Goal: Task Accomplishment & Management: Manage account settings

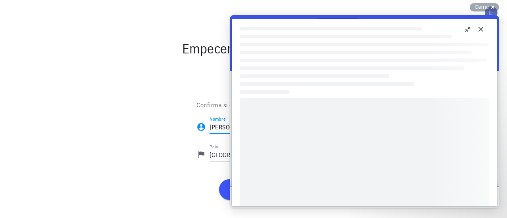
drag, startPoint x: 219, startPoint y: 128, endPoint x: 201, endPoint y: 130, distance: 18.3
click at [201, 130] on div "Nombre [PERSON_NAME]" at bounding box center [253, 129] width 114 height 26
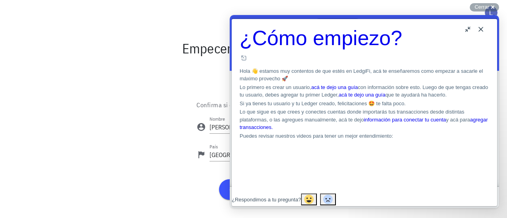
click at [483, 31] on button "Close" at bounding box center [480, 29] width 13 height 13
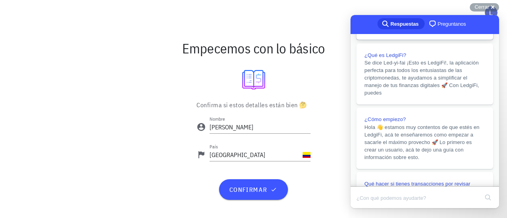
scroll to position [119, 0]
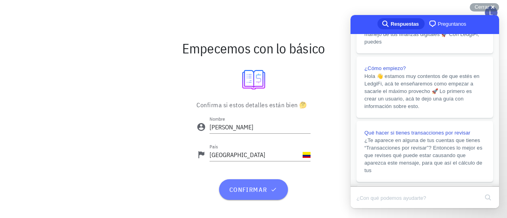
click at [267, 191] on span "confirmar" at bounding box center [252, 190] width 49 height 8
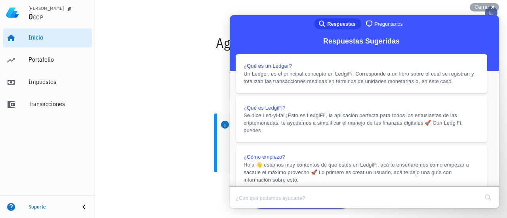
click at [244, 209] on button "Close" at bounding box center [237, 214] width 14 height 10
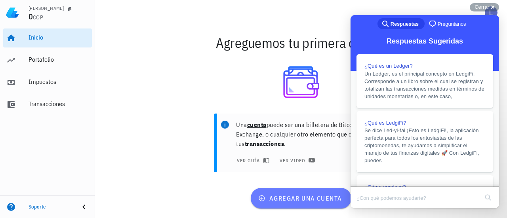
click at [315, 200] on span "agregar una cuenta" at bounding box center [301, 198] width 82 height 8
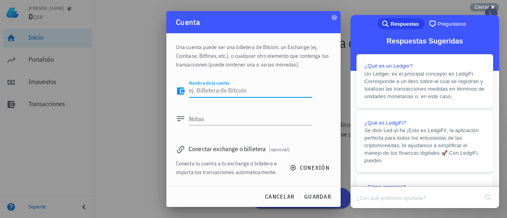
click at [232, 88] on textarea "Nombre de la cuenta" at bounding box center [250, 91] width 123 height 13
click at [231, 118] on textarea "Notas" at bounding box center [250, 118] width 123 height 13
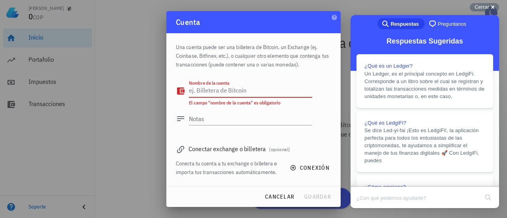
click at [231, 89] on div "Nombre de la cuenta" at bounding box center [250, 91] width 123 height 13
click at [251, 151] on div "Conectar exchange o billetera (opcional)" at bounding box center [253, 148] width 155 height 11
click at [283, 152] on span "(opcional)" at bounding box center [279, 150] width 21 height 6
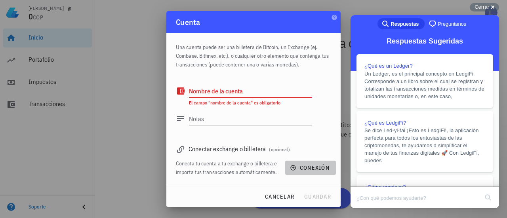
click at [311, 167] on span "conexión" at bounding box center [310, 167] width 38 height 7
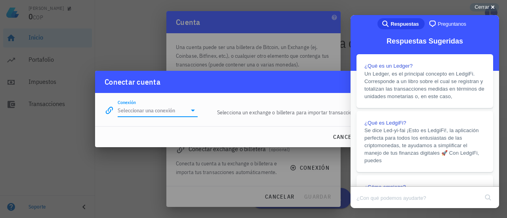
click at [184, 110] on input "Conexión" at bounding box center [152, 110] width 69 height 13
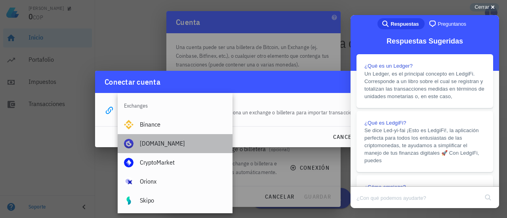
click at [169, 147] on div "Buda.com" at bounding box center [183, 144] width 86 height 8
type input "Buda.com"
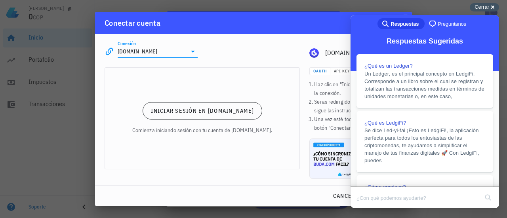
click at [485, 9] on span "Cerrar" at bounding box center [481, 7] width 15 height 6
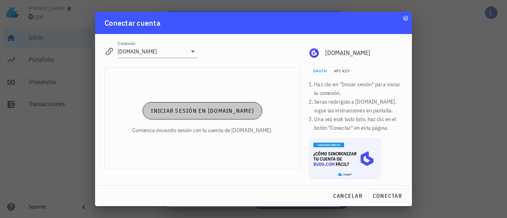
click at [222, 112] on span "Iniciar sesión en Buda.com" at bounding box center [201, 110] width 103 height 7
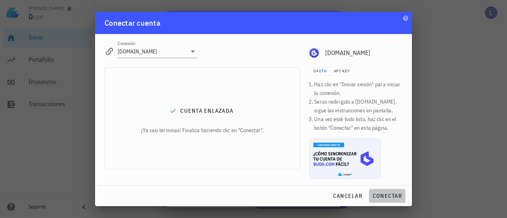
click at [392, 199] on span "conectar" at bounding box center [387, 195] width 30 height 7
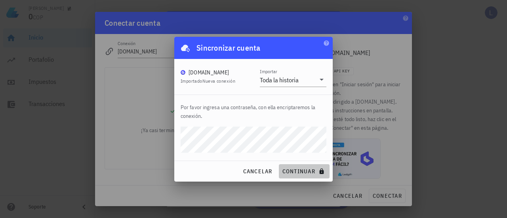
click at [310, 170] on span "continuar" at bounding box center [304, 171] width 44 height 7
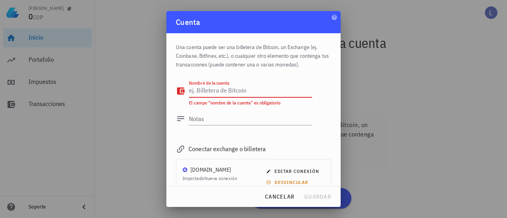
click at [270, 95] on textarea "Nombre de la cuenta" at bounding box center [250, 91] width 123 height 13
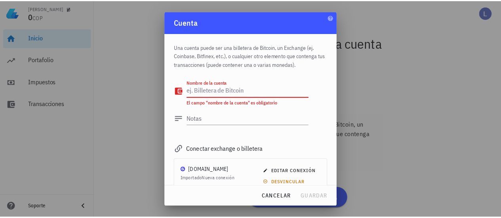
scroll to position [17, 0]
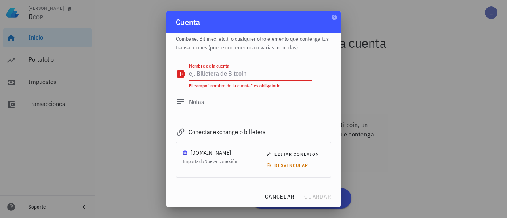
click at [228, 74] on textarea "Nombre de la cuenta" at bounding box center [250, 74] width 123 height 13
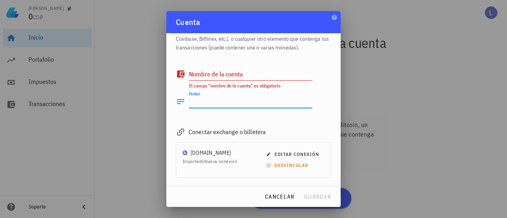
click at [224, 100] on textarea "Notas" at bounding box center [250, 101] width 123 height 13
click at [229, 76] on textarea "Nombre de la cuenta" at bounding box center [250, 74] width 123 height 13
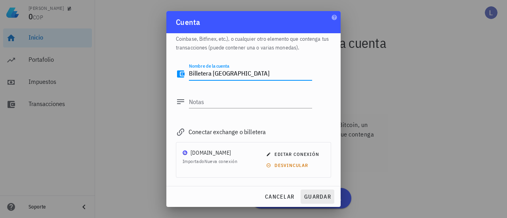
type textarea "Billetera Buda"
click at [316, 198] on span "guardar" at bounding box center [317, 196] width 27 height 7
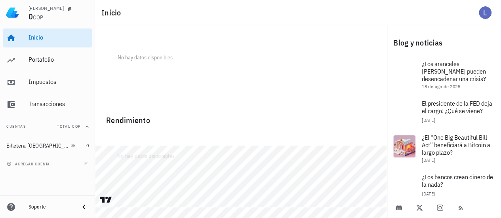
scroll to position [0, 0]
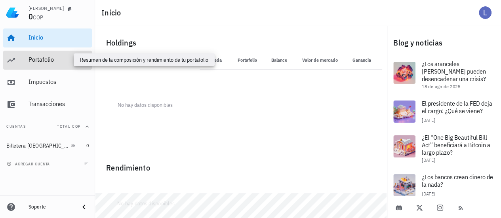
click at [41, 61] on div "Portafolio" at bounding box center [59, 60] width 60 height 8
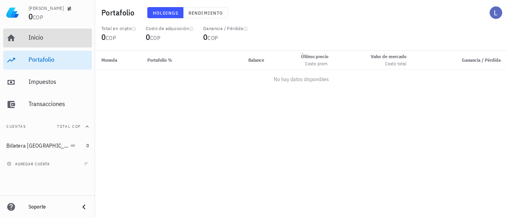
click at [45, 41] on div "Inicio" at bounding box center [59, 38] width 60 height 8
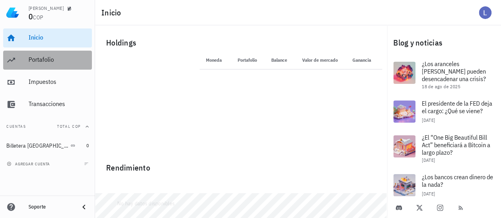
click at [49, 56] on div "Portafolio" at bounding box center [59, 60] width 60 height 8
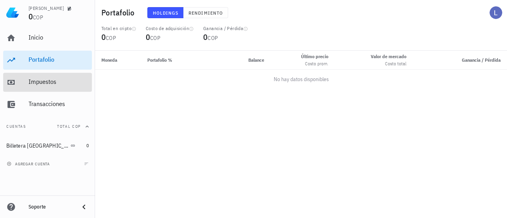
click at [53, 86] on div "Impuestos" at bounding box center [59, 82] width 60 height 18
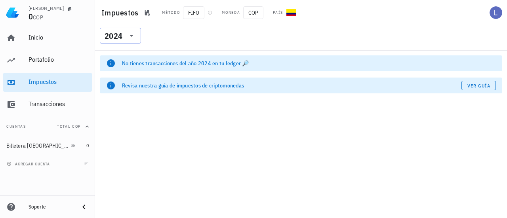
click at [122, 36] on div "2024" at bounding box center [114, 36] width 18 height 8
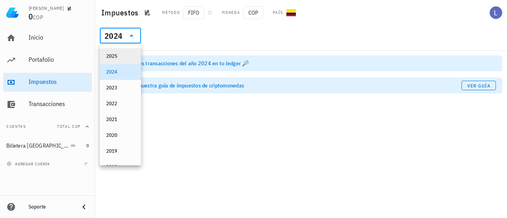
click at [114, 55] on div "2025" at bounding box center [120, 56] width 29 height 6
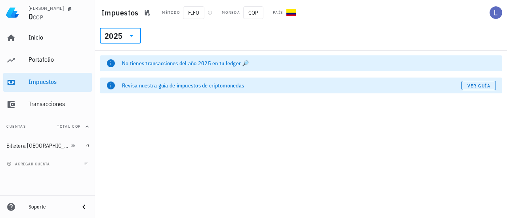
click at [140, 32] on div "​ 2025" at bounding box center [120, 36] width 41 height 16
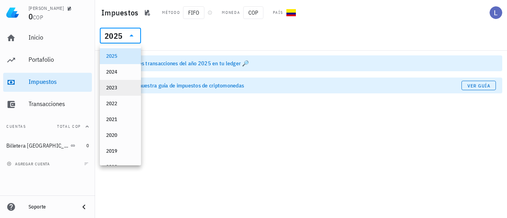
click at [112, 87] on div "2023" at bounding box center [120, 88] width 29 height 6
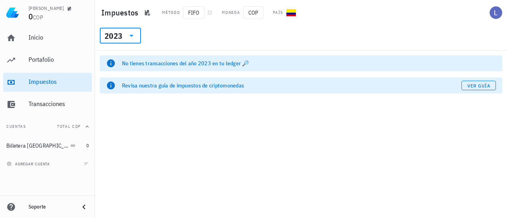
click at [129, 33] on icon at bounding box center [132, 36] width 10 height 10
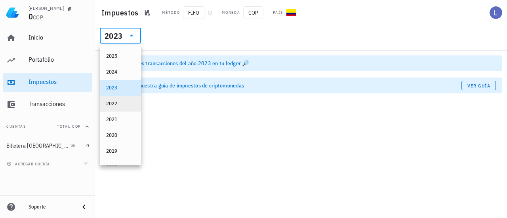
click at [123, 101] on div "2022" at bounding box center [120, 104] width 29 height 6
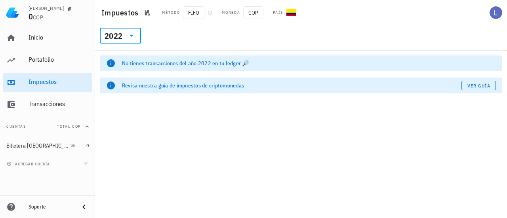
click at [131, 37] on icon at bounding box center [132, 36] width 10 height 10
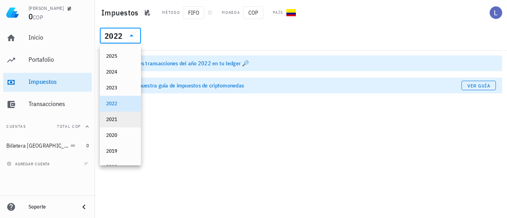
click at [112, 121] on div "2021" at bounding box center [120, 119] width 29 height 6
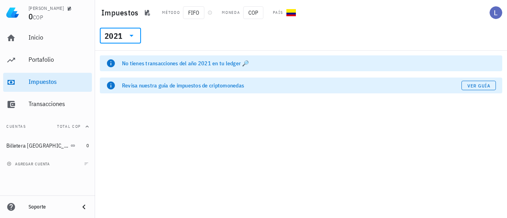
click at [125, 34] on div at bounding box center [130, 36] width 11 height 10
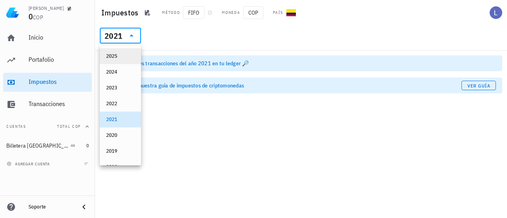
click at [118, 54] on div "2025" at bounding box center [120, 56] width 29 height 6
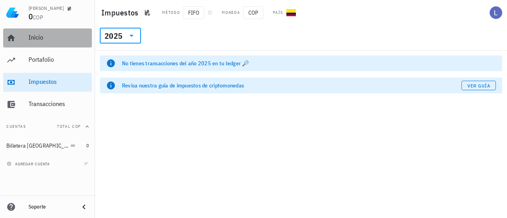
click at [42, 34] on div "Inicio" at bounding box center [59, 38] width 60 height 8
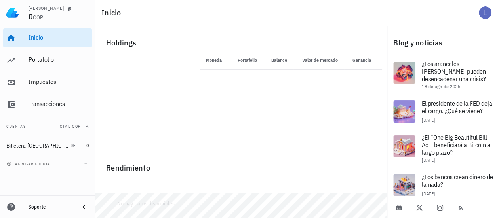
click at [364, 58] on span "Ganancia" at bounding box center [363, 60] width 23 height 6
click at [224, 57] on th "Moneda" at bounding box center [215, 60] width 30 height 19
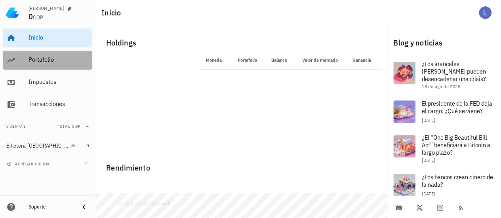
click at [42, 61] on div "Portafolio" at bounding box center [59, 60] width 60 height 8
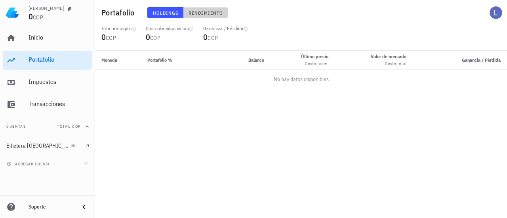
click at [208, 14] on span "Rendimiento" at bounding box center [205, 13] width 35 height 6
click at [162, 13] on span "Holdings" at bounding box center [165, 13] width 26 height 6
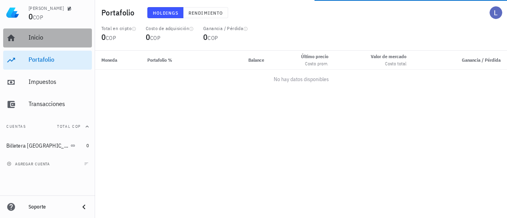
click at [19, 42] on link "Inicio" at bounding box center [47, 38] width 89 height 19
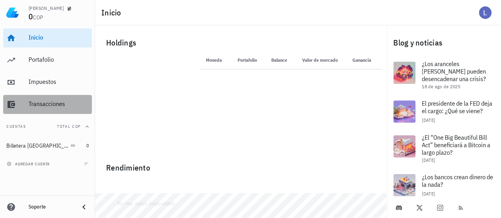
click at [39, 105] on div "Transacciones" at bounding box center [59, 104] width 60 height 8
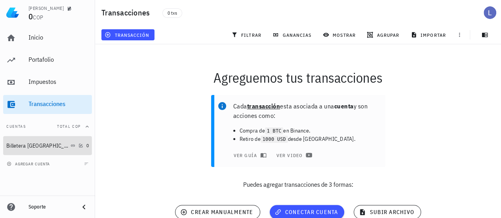
click at [25, 146] on div "Billetera Buda" at bounding box center [37, 146] width 63 height 7
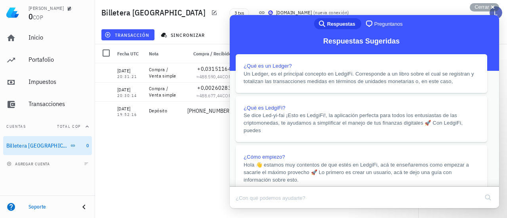
click at [244, 209] on button "Close" at bounding box center [237, 214] width 14 height 10
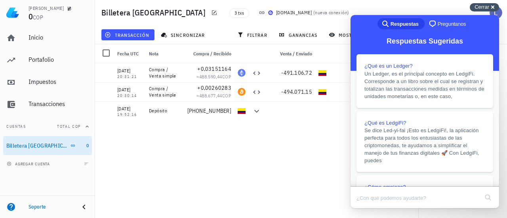
click at [485, 7] on span "Cerrar" at bounding box center [481, 7] width 15 height 6
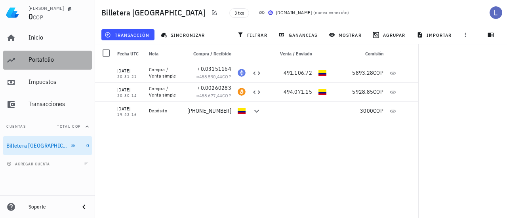
click at [41, 57] on div "Portafolio" at bounding box center [59, 60] width 60 height 8
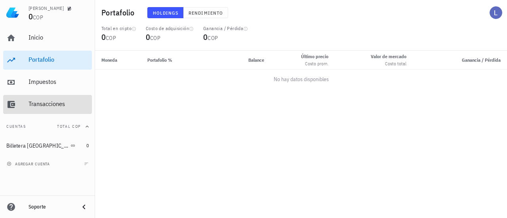
click at [43, 100] on div "Transacciones" at bounding box center [59, 104] width 60 height 8
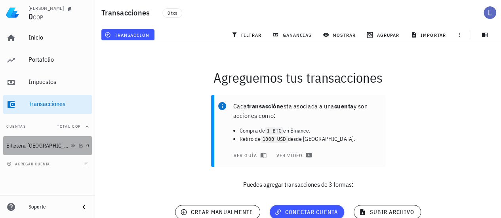
click at [33, 147] on div "Billetera Buda" at bounding box center [37, 146] width 63 height 7
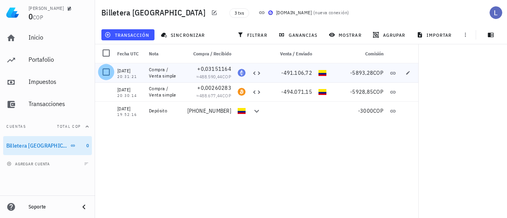
click at [107, 71] on div at bounding box center [105, 71] width 13 height 13
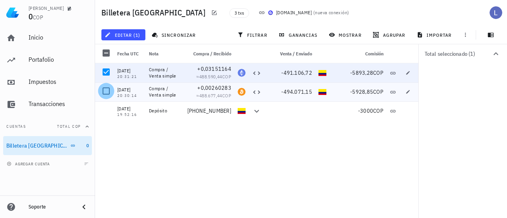
click at [107, 91] on div at bounding box center [105, 90] width 13 height 13
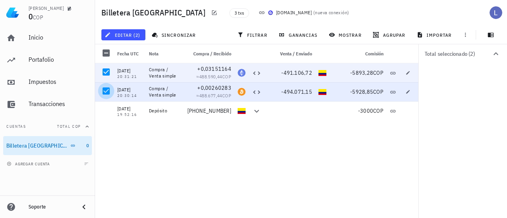
click at [109, 91] on div at bounding box center [105, 90] width 13 height 13
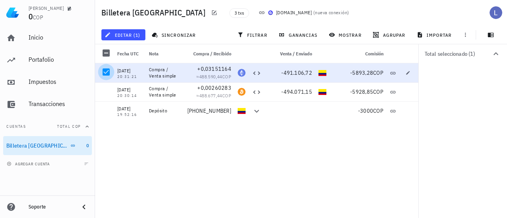
click at [104, 71] on div at bounding box center [105, 71] width 13 height 13
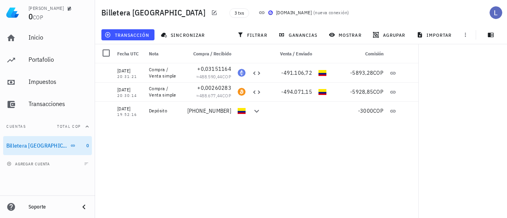
click at [275, 157] on div "04/01/2022 20:31:21 Compra / Venta simple +0,03151164 ≈ 488.590,44 COP -491.106…" at bounding box center [257, 137] width 325 height 148
click at [428, 36] on span "importar" at bounding box center [435, 35] width 34 height 6
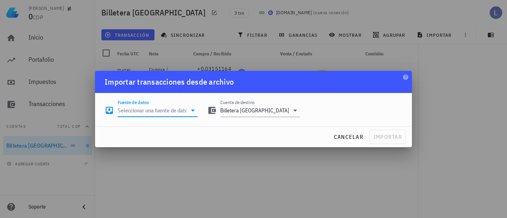
click at [182, 109] on input "Fuente de datos" at bounding box center [152, 110] width 69 height 13
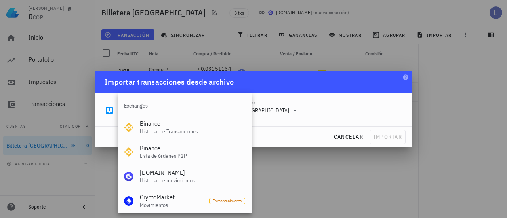
click at [293, 133] on div "cancelar importar" at bounding box center [253, 137] width 317 height 21
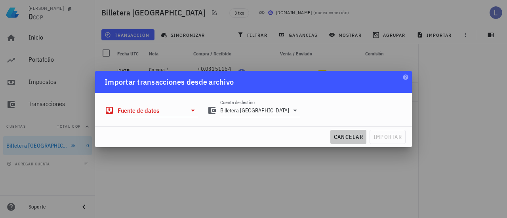
click at [350, 137] on span "cancelar" at bounding box center [348, 136] width 30 height 7
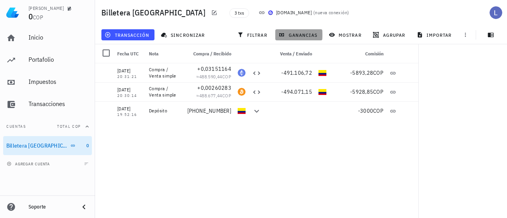
click at [305, 37] on span "ganancias" at bounding box center [298, 35] width 37 height 6
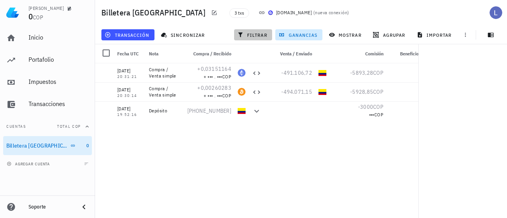
click at [264, 32] on span "filtrar" at bounding box center [253, 35] width 29 height 6
click at [299, 33] on span "ganancias" at bounding box center [298, 35] width 37 height 6
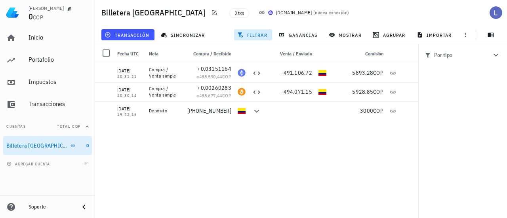
click at [260, 37] on span "filtrar" at bounding box center [253, 35] width 29 height 6
click at [348, 31] on button "mostrar" at bounding box center [345, 34] width 41 height 11
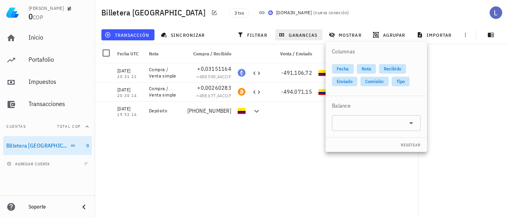
click at [306, 29] on div "ganancias" at bounding box center [299, 35] width 50 height 14
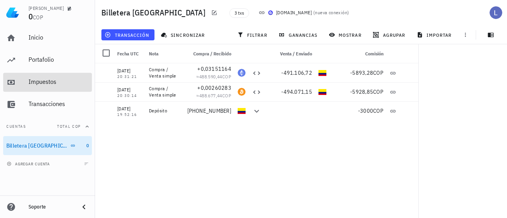
click at [52, 80] on div "Impuestos" at bounding box center [59, 82] width 60 height 8
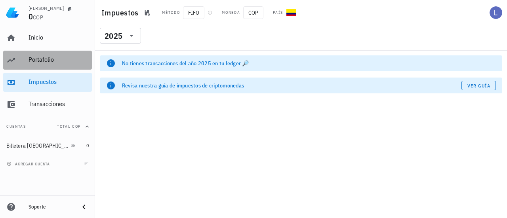
click at [46, 67] on div "Portafolio" at bounding box center [59, 60] width 60 height 18
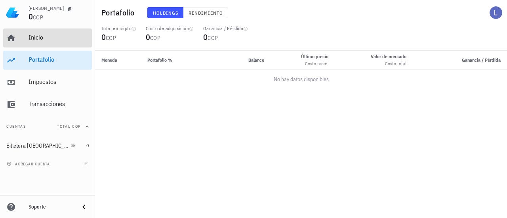
click at [34, 46] on div "Inicio" at bounding box center [59, 38] width 60 height 18
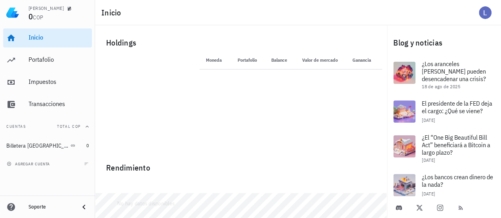
click at [206, 59] on th "Moneda" at bounding box center [215, 60] width 30 height 19
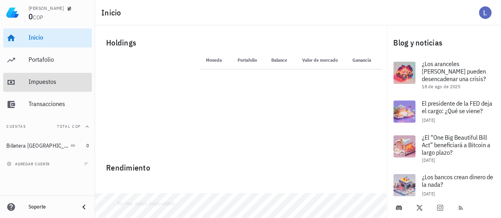
click at [39, 89] on div "Impuestos" at bounding box center [59, 82] width 60 height 18
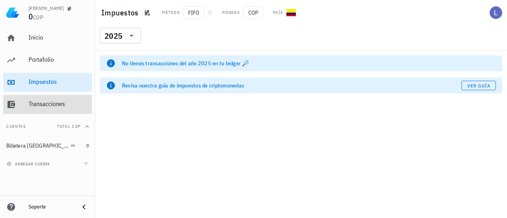
click at [55, 107] on div "Transacciones" at bounding box center [59, 104] width 60 height 8
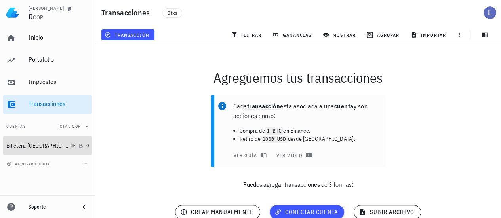
click at [21, 145] on div "Billetera Buda" at bounding box center [37, 146] width 63 height 7
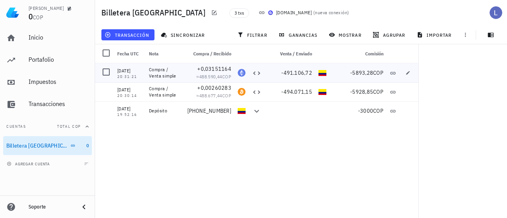
click at [168, 71] on div "Compra / Venta simple" at bounding box center [165, 73] width 32 height 13
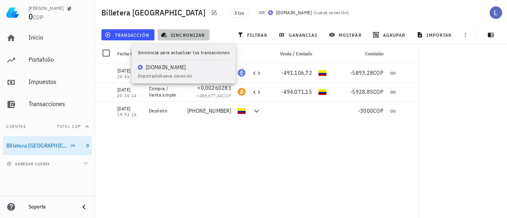
click at [184, 35] on span "sincronizar" at bounding box center [183, 35] width 42 height 6
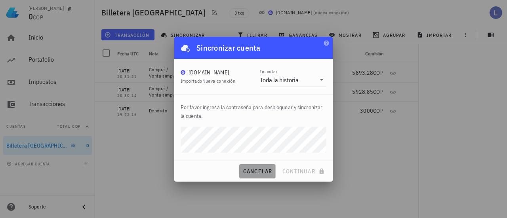
click at [256, 173] on span "cancelar" at bounding box center [257, 171] width 30 height 7
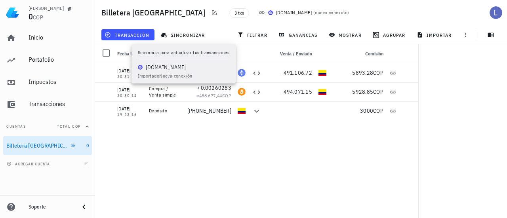
click at [317, 161] on div "04/01/2022 20:31:21 Compra / Venta simple +0,03151164 ≈ 488.590,44 COP -491.106…" at bounding box center [257, 137] width 325 height 148
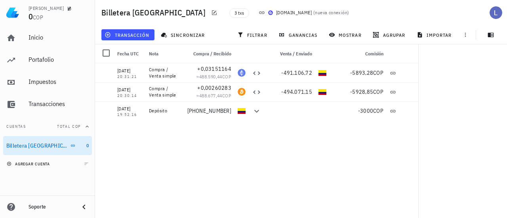
click at [31, 163] on span "agregar cuenta" at bounding box center [29, 164] width 42 height 5
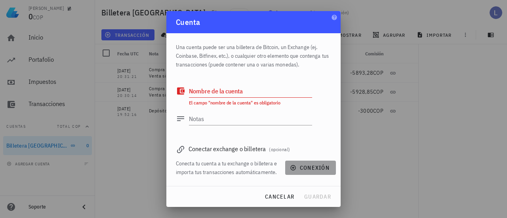
click at [306, 168] on span "conexión" at bounding box center [310, 167] width 38 height 7
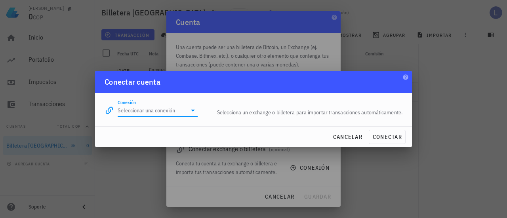
click at [154, 112] on input "Conexión" at bounding box center [152, 110] width 69 height 13
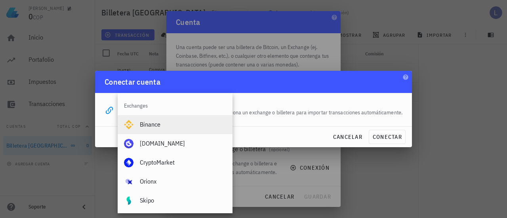
click at [171, 125] on div "Binance" at bounding box center [183, 125] width 86 height 8
type input "Binance"
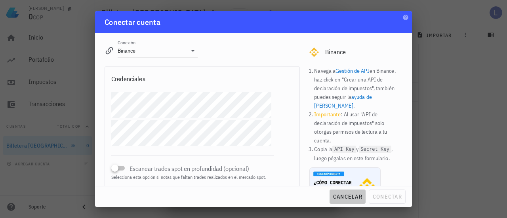
click at [351, 198] on span "cancelar" at bounding box center [348, 196] width 30 height 7
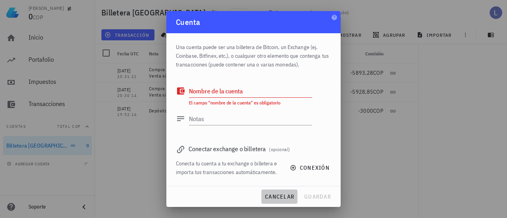
click at [280, 197] on span "cancelar" at bounding box center [280, 196] width 30 height 7
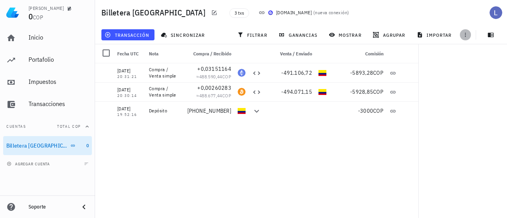
click at [462, 38] on button "button" at bounding box center [465, 34] width 11 height 11
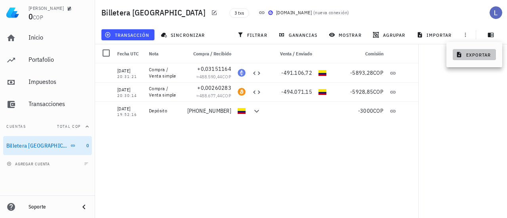
click at [475, 53] on span "exportar" at bounding box center [473, 54] width 33 height 6
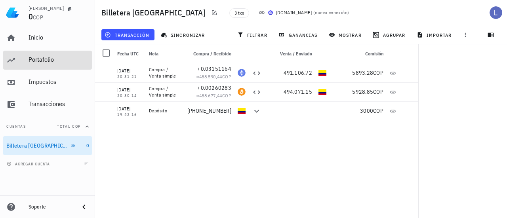
click at [44, 63] on div "Portafolio" at bounding box center [59, 60] width 60 height 8
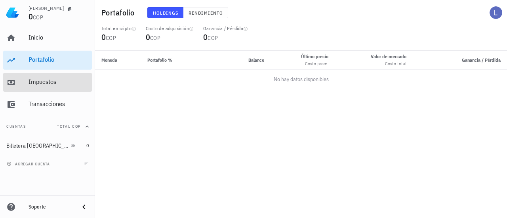
click at [38, 78] on div "Impuestos" at bounding box center [59, 82] width 60 height 8
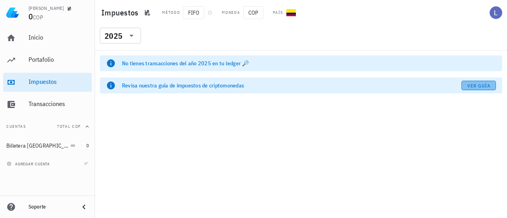
click at [478, 88] on link "Ver guía" at bounding box center [478, 86] width 34 height 10
click at [109, 36] on div "2025" at bounding box center [114, 36] width 18 height 8
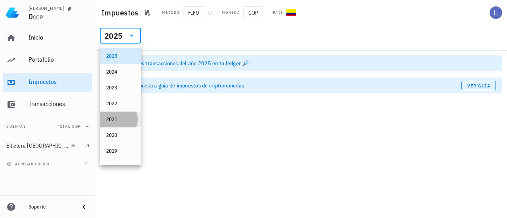
click at [113, 120] on div "2021" at bounding box center [120, 119] width 29 height 6
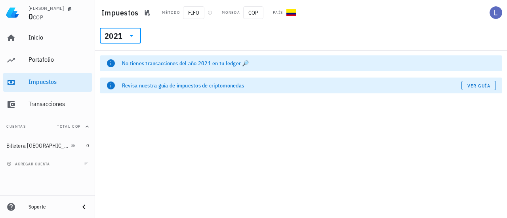
click at [125, 37] on div at bounding box center [130, 36] width 11 height 10
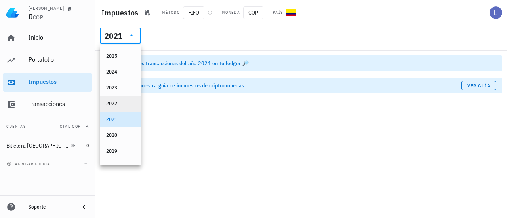
click at [112, 99] on div "2022" at bounding box center [120, 103] width 29 height 13
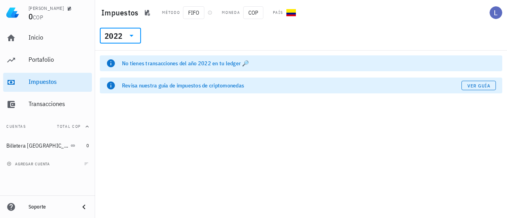
click at [177, 111] on div "No tienes transacciones del año 2022 en tu ledger 🔎 Revisa nuestra guía de impu…" at bounding box center [301, 134] width 412 height 167
click at [116, 36] on div "2022" at bounding box center [114, 36] width 18 height 8
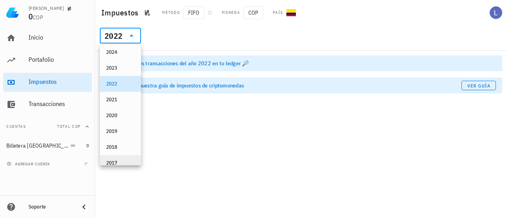
scroll to position [44, 0]
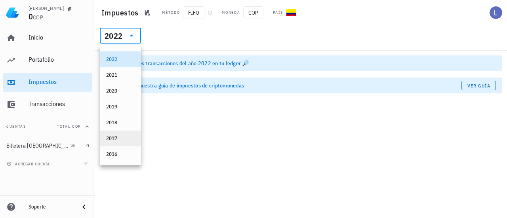
click at [114, 142] on div "2017" at bounding box center [120, 138] width 29 height 13
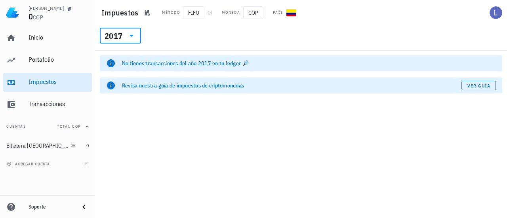
click at [114, 36] on div "2017" at bounding box center [114, 36] width 18 height 8
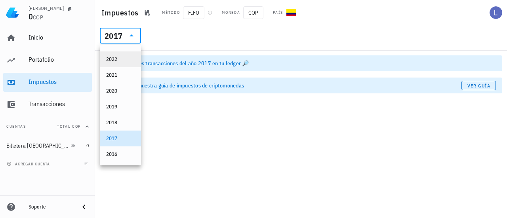
click at [113, 66] on div "2022" at bounding box center [120, 59] width 41 height 16
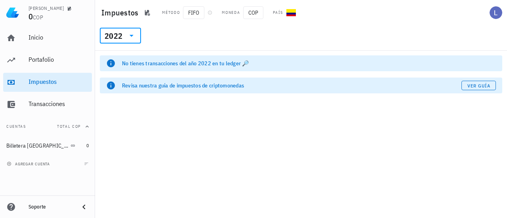
click at [181, 135] on div "No tienes transacciones del año 2022 en tu ledger 🔎 Revisa nuestra guía de impu…" at bounding box center [301, 134] width 412 height 167
click at [192, 15] on span "FIFO" at bounding box center [193, 12] width 21 height 13
click at [249, 15] on span "COP" at bounding box center [253, 12] width 20 height 13
click at [106, 34] on div "2022" at bounding box center [114, 36] width 18 height 8
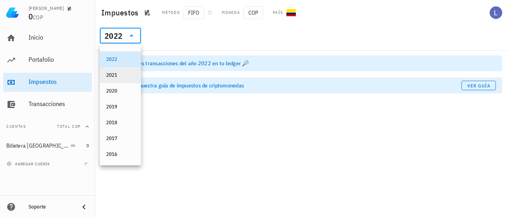
click at [116, 75] on div "2021" at bounding box center [120, 75] width 29 height 6
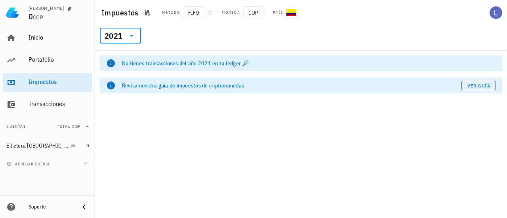
click at [137, 30] on div "​ 2021" at bounding box center [120, 36] width 41 height 16
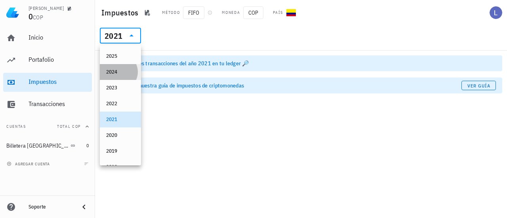
click at [114, 72] on div "2024" at bounding box center [120, 72] width 29 height 6
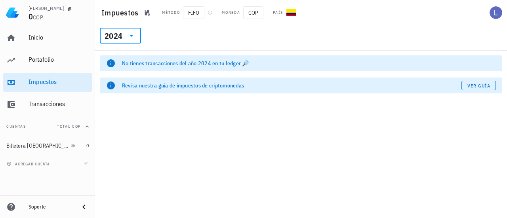
click at [118, 35] on div "2024" at bounding box center [114, 36] width 18 height 8
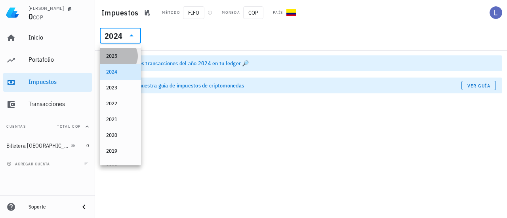
click at [115, 51] on div "2025" at bounding box center [120, 56] width 29 height 13
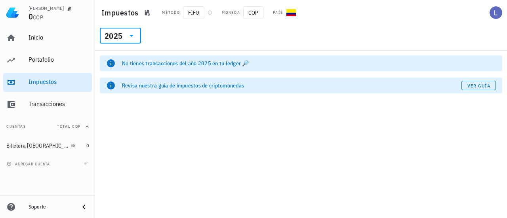
click at [118, 39] on div "2025" at bounding box center [114, 36] width 18 height 8
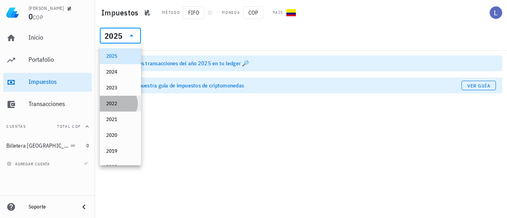
click at [112, 104] on div "2022" at bounding box center [120, 104] width 29 height 6
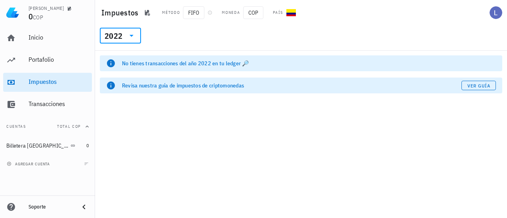
click at [152, 99] on div "No tienes transacciones del año 2022 en tu ledger 🔎 Revisa nuestra guía de impu…" at bounding box center [301, 78] width 412 height 54
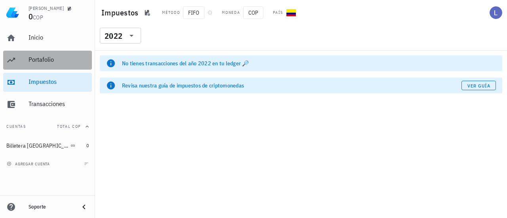
click at [41, 61] on div "Portafolio" at bounding box center [59, 60] width 60 height 8
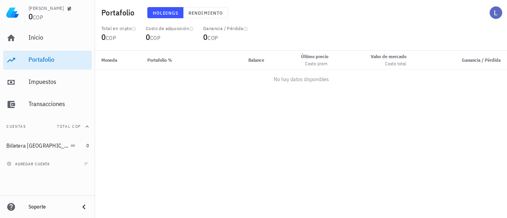
click at [166, 14] on span "Holdings" at bounding box center [165, 13] width 26 height 6
click at [202, 11] on span "Rendimiento" at bounding box center [205, 13] width 35 height 6
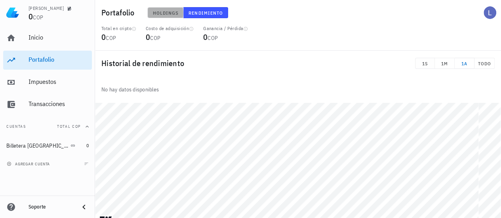
click at [171, 14] on span "Holdings" at bounding box center [165, 13] width 26 height 6
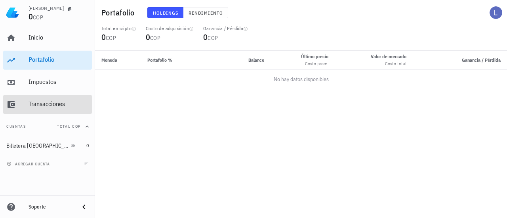
click at [60, 108] on div "Transacciones" at bounding box center [59, 104] width 60 height 18
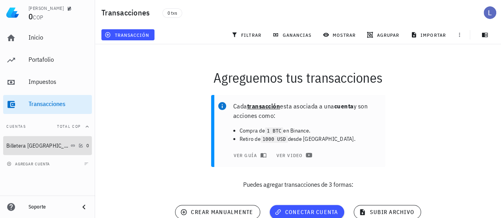
click at [70, 144] on icon at bounding box center [72, 145] width 5 height 5
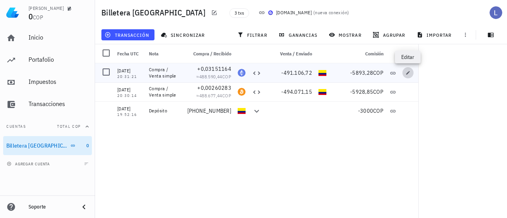
click at [410, 72] on icon "button" at bounding box center [407, 72] width 5 height 5
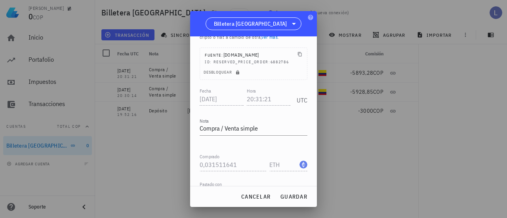
scroll to position [79, 0]
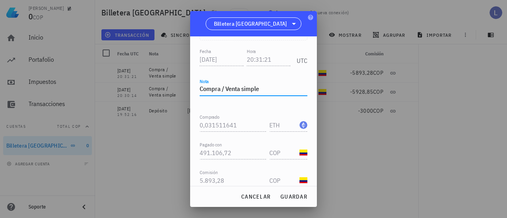
click at [252, 90] on textarea "Compra / Venta simple" at bounding box center [254, 89] width 108 height 13
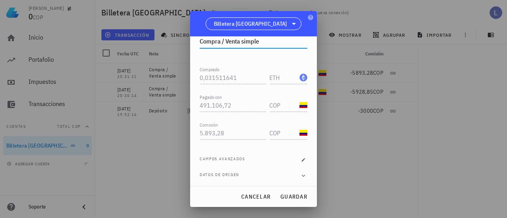
scroll to position [127, 0]
click at [249, 158] on div "Campos avanzados" at bounding box center [254, 160] width 108 height 8
click at [301, 158] on icon "button" at bounding box center [303, 159] width 5 height 5
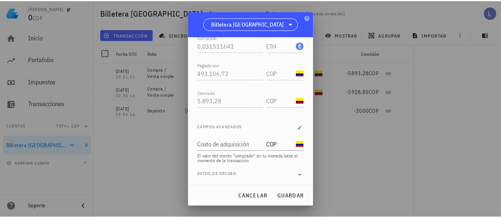
scroll to position [0, 0]
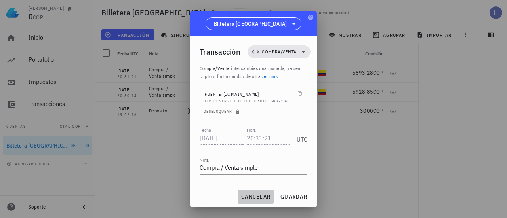
click at [245, 196] on span "cancelar" at bounding box center [256, 196] width 30 height 7
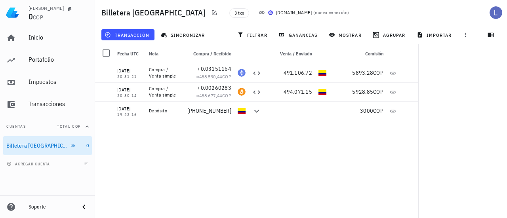
click at [270, 177] on div "04/01/2022 20:31:21 Compra / Venta simple +0,03151164 ≈ 488.590,44 COP -491.106…" at bounding box center [257, 137] width 325 height 148
click at [312, 33] on span "ganancias" at bounding box center [298, 35] width 37 height 6
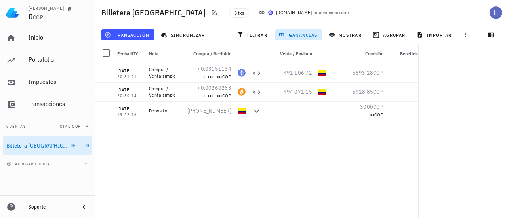
click at [312, 33] on span "ganancias" at bounding box center [298, 35] width 37 height 6
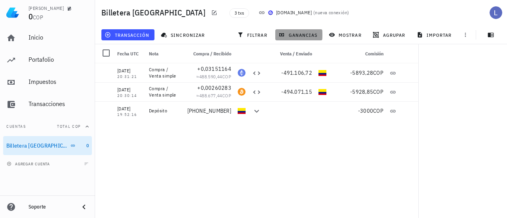
click at [312, 33] on span "ganancias" at bounding box center [298, 35] width 37 height 6
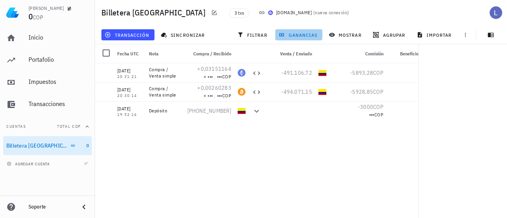
click at [312, 33] on span "ganancias" at bounding box center [298, 35] width 37 height 6
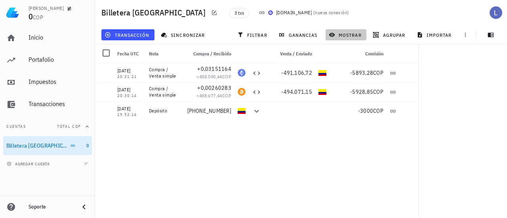
click at [338, 34] on span "mostrar" at bounding box center [345, 35] width 31 height 6
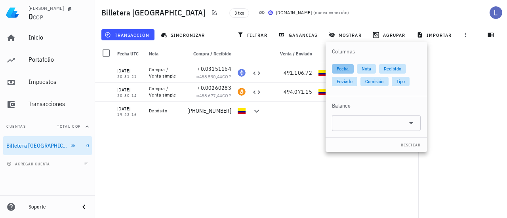
click at [342, 69] on span "Fecha" at bounding box center [343, 69] width 12 height 10
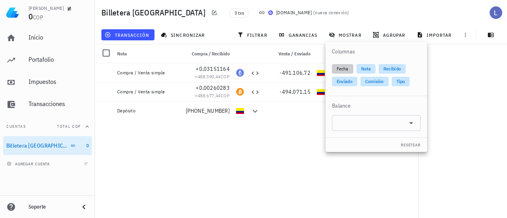
click at [342, 69] on span "Fecha" at bounding box center [343, 69] width 12 height 10
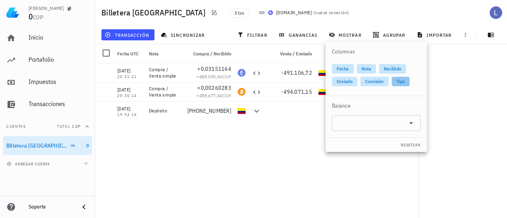
click at [406, 80] on span "Tipo" at bounding box center [401, 82] width 18 height 10
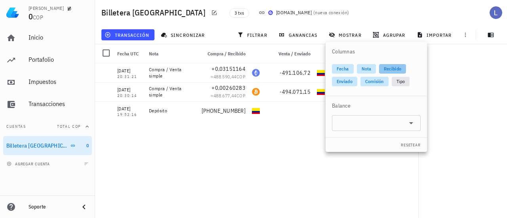
click at [396, 69] on span "Recibido" at bounding box center [392, 69] width 17 height 10
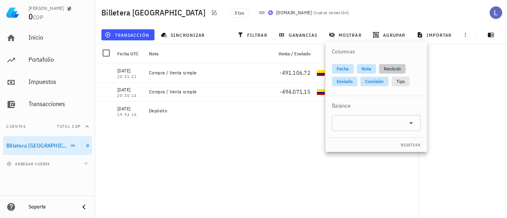
click at [396, 69] on span "Recibido" at bounding box center [392, 69] width 17 height 10
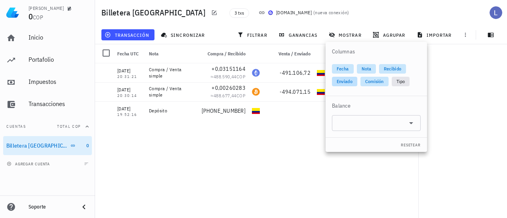
click at [350, 82] on span "Enviado" at bounding box center [345, 82] width 16 height 10
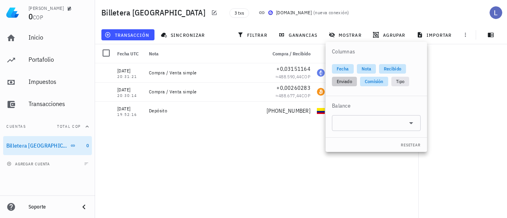
click at [350, 82] on span "Enviado" at bounding box center [344, 82] width 15 height 10
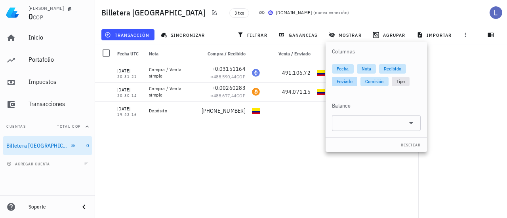
click at [346, 81] on span "Enviado" at bounding box center [345, 82] width 16 height 10
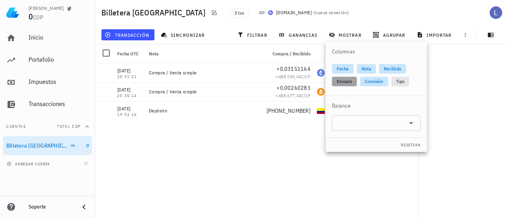
click at [346, 81] on span "Enviado" at bounding box center [344, 82] width 15 height 10
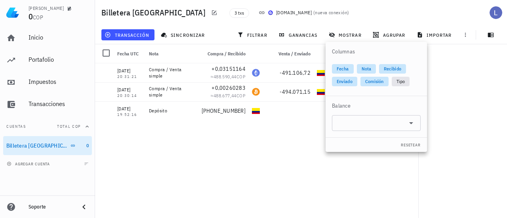
click at [285, 126] on div "04/01/2022 20:31:21 Compra / Venta simple +0,03151164 ≈ 488.590,44 COP -491.106…" at bounding box center [256, 137] width 323 height 148
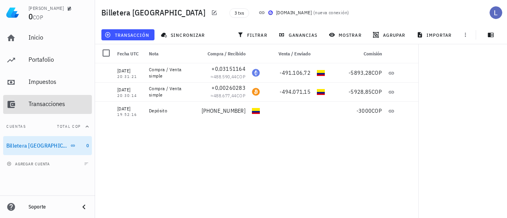
click at [40, 101] on div "Transacciones" at bounding box center [59, 104] width 60 height 8
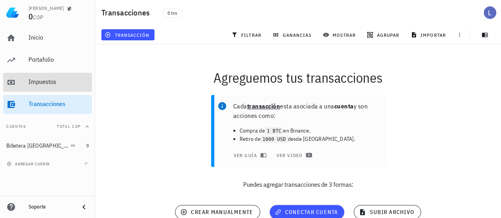
click at [37, 82] on div "Impuestos" at bounding box center [59, 82] width 60 height 8
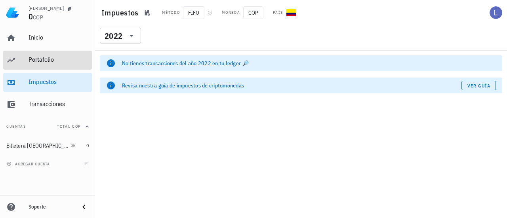
click at [33, 57] on div "Portafolio" at bounding box center [59, 60] width 60 height 8
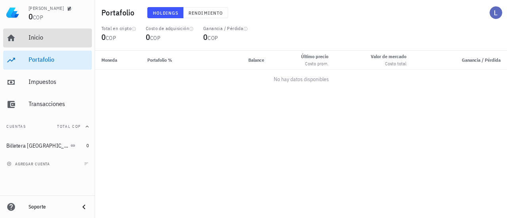
click at [30, 40] on div "Inicio" at bounding box center [59, 38] width 60 height 8
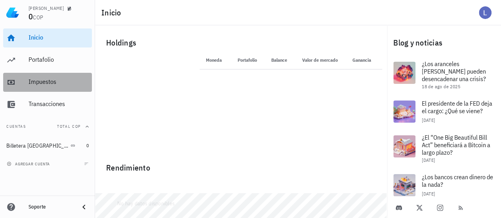
click at [51, 84] on div "Impuestos" at bounding box center [59, 82] width 60 height 8
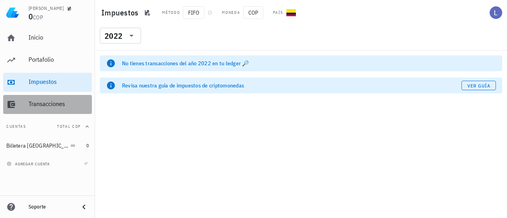
click at [63, 106] on div "Transacciones" at bounding box center [59, 104] width 60 height 8
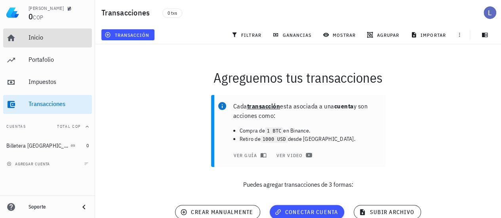
click at [38, 41] on div "Inicio" at bounding box center [59, 38] width 60 height 8
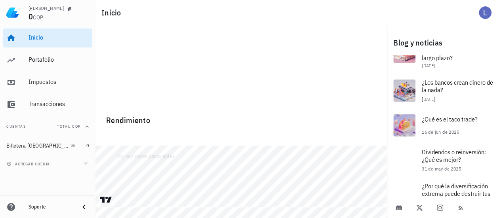
scroll to position [119, 0]
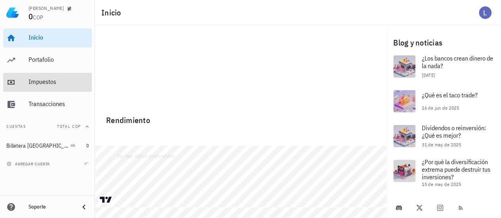
click at [40, 82] on div "Impuestos" at bounding box center [59, 82] width 60 height 8
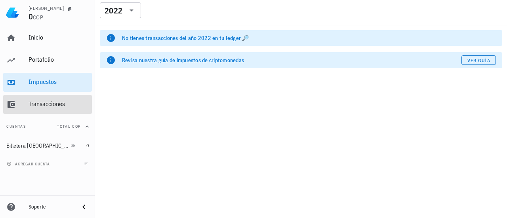
click at [48, 102] on div "Transacciones" at bounding box center [59, 104] width 60 height 8
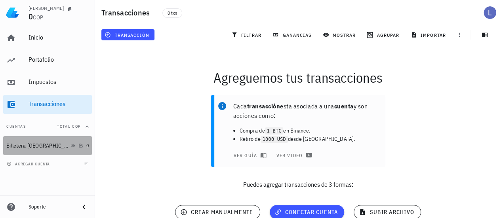
click at [28, 143] on div "Billetera Buda" at bounding box center [37, 146] width 63 height 7
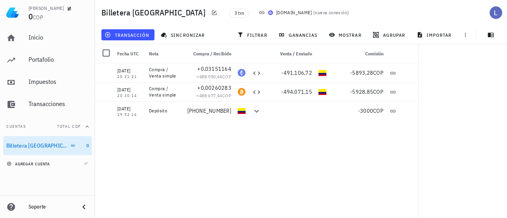
click at [26, 164] on span "agregar cuenta" at bounding box center [29, 164] width 42 height 5
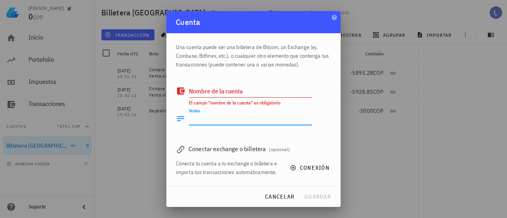
click at [214, 118] on textarea "Notas" at bounding box center [250, 118] width 123 height 13
click at [242, 180] on div "Una cuenta puede ser una billetera de Bitcoin, un Exchange (ej. Coinbase, Bitfi…" at bounding box center [253, 109] width 174 height 153
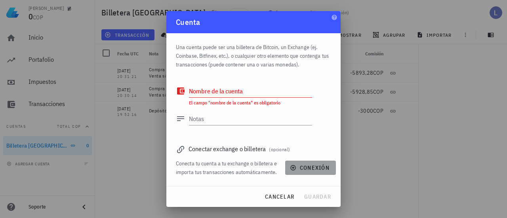
click at [293, 170] on icon "button" at bounding box center [292, 167] width 5 height 5
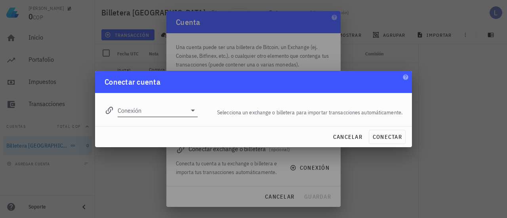
click at [191, 111] on icon at bounding box center [193, 111] width 10 height 10
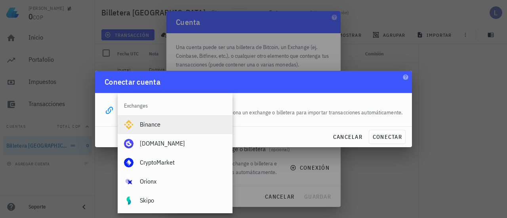
click at [151, 128] on div "Binance" at bounding box center [183, 125] width 86 height 8
type input "Binance"
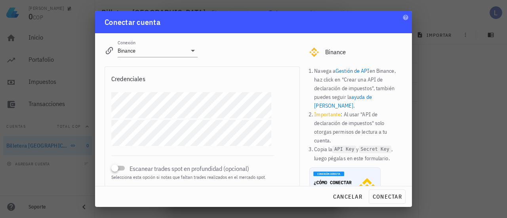
click at [354, 70] on link "Gestión de API" at bounding box center [352, 70] width 34 height 7
click at [344, 71] on link "Gestión de API" at bounding box center [352, 70] width 34 height 7
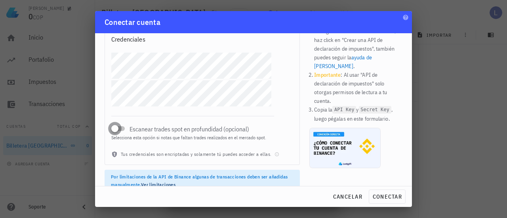
click at [119, 129] on div at bounding box center [114, 128] width 11 height 11
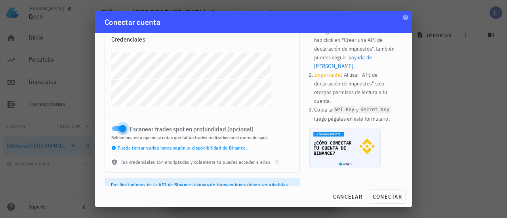
click at [124, 129] on div at bounding box center [122, 128] width 11 height 11
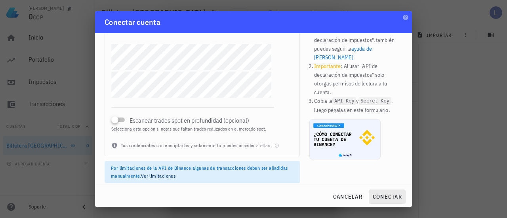
scroll to position [49, 0]
click at [390, 199] on span "conectar" at bounding box center [387, 196] width 30 height 7
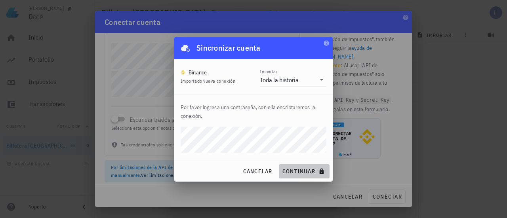
click at [293, 167] on button "continuar" at bounding box center [304, 171] width 51 height 14
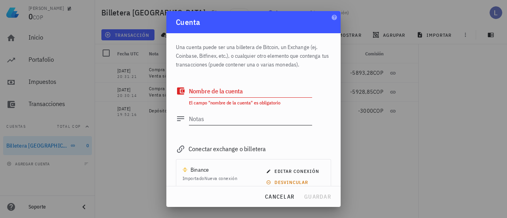
scroll to position [17, 0]
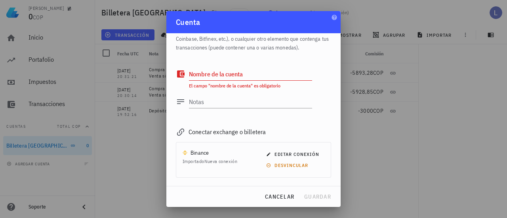
click at [219, 78] on textarea "Nombre de la cuenta" at bounding box center [250, 74] width 123 height 13
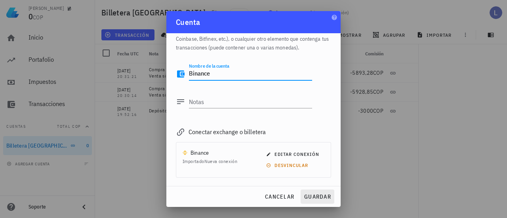
type textarea "Binance"
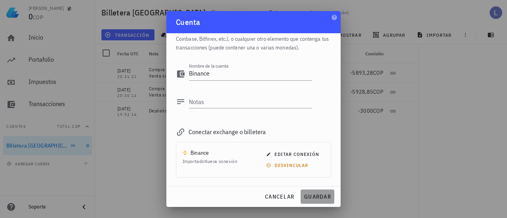
click at [319, 198] on span "guardar" at bounding box center [317, 196] width 27 height 7
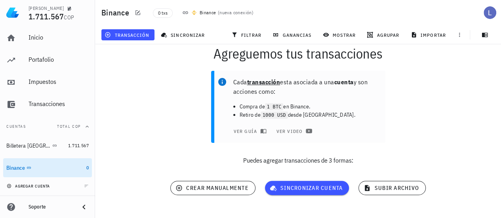
scroll to position [36, 0]
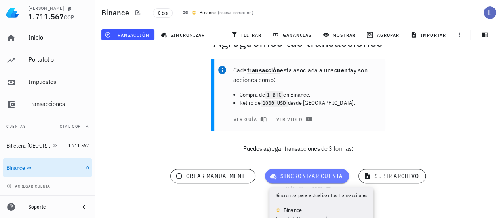
click at [295, 173] on span "sincronizar cuenta" at bounding box center [307, 176] width 72 height 7
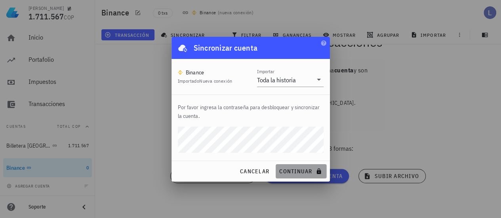
click at [295, 171] on span "continuar" at bounding box center [301, 171] width 44 height 7
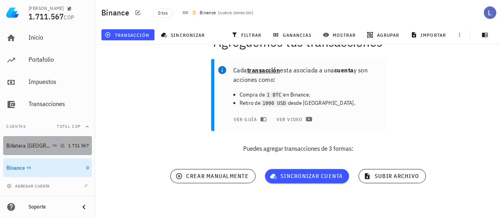
click at [59, 148] on div "Billetera Buda" at bounding box center [35, 146] width 59 height 8
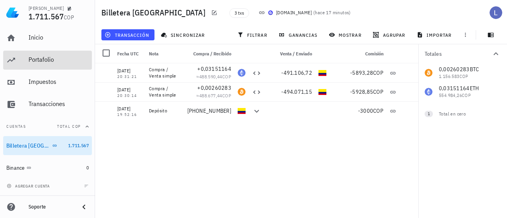
click at [45, 65] on div "Portafolio" at bounding box center [59, 60] width 60 height 18
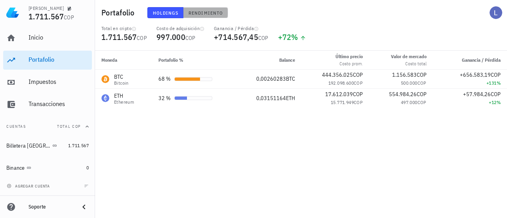
click at [197, 13] on span "Rendimiento" at bounding box center [205, 13] width 35 height 6
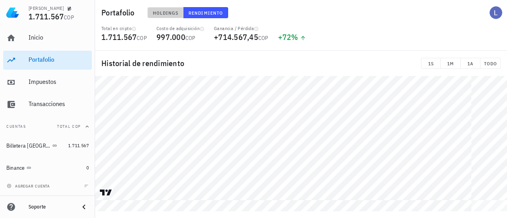
click at [163, 12] on span "Holdings" at bounding box center [165, 13] width 26 height 6
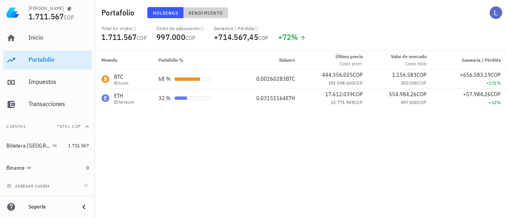
click at [200, 13] on span "Rendimiento" at bounding box center [205, 13] width 35 height 6
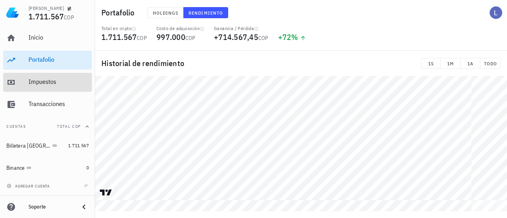
click at [52, 84] on div "Impuestos" at bounding box center [59, 82] width 60 height 8
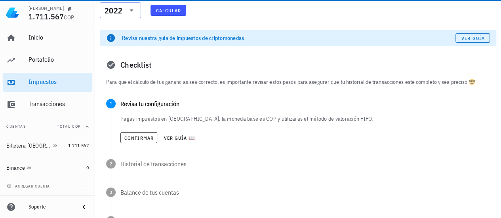
click at [127, 13] on icon at bounding box center [132, 11] width 10 height 10
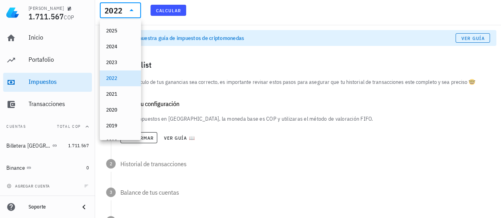
click at [216, 44] on div "Revisa nuestra guía de impuestos de criptomonedas Ver guía" at bounding box center [298, 38] width 396 height 16
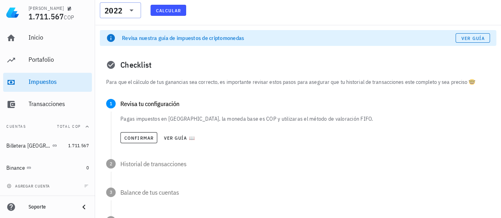
click at [120, 9] on div "2022" at bounding box center [114, 11] width 18 height 8
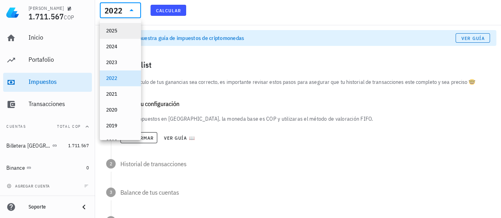
click at [122, 29] on div "2025" at bounding box center [120, 31] width 29 height 6
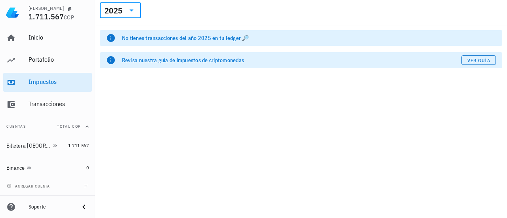
click at [125, 10] on div at bounding box center [130, 11] width 11 height 10
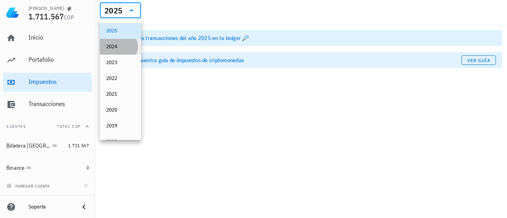
click at [115, 50] on div "2024" at bounding box center [120, 46] width 29 height 13
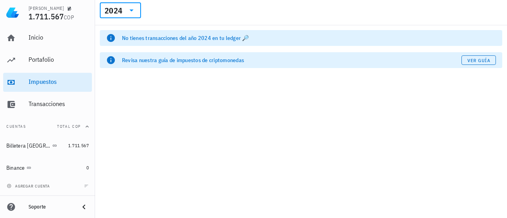
click at [132, 7] on icon at bounding box center [132, 11] width 10 height 10
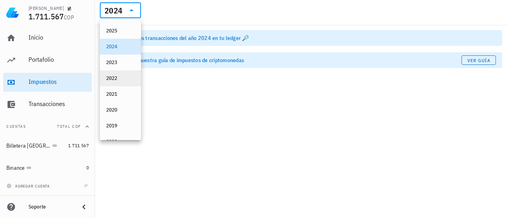
click at [112, 79] on div "2022" at bounding box center [120, 78] width 29 height 6
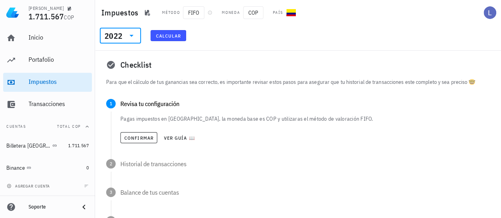
scroll to position [40, 0]
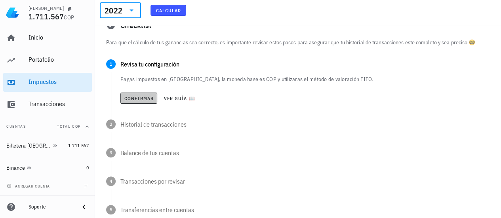
click at [131, 98] on span "Confirmar" at bounding box center [139, 98] width 30 height 6
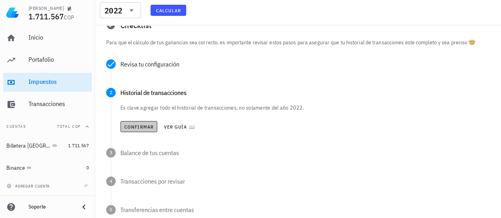
click at [140, 127] on span "Confirmar" at bounding box center [139, 127] width 30 height 6
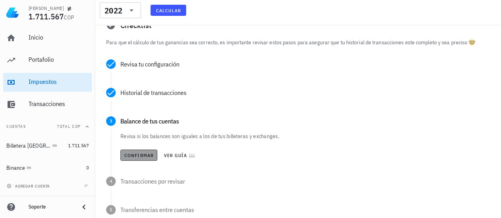
click at [143, 157] on span "Confirmar" at bounding box center [139, 155] width 30 height 6
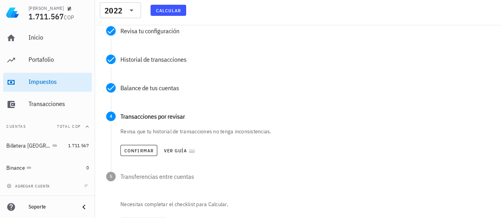
scroll to position [113, 0]
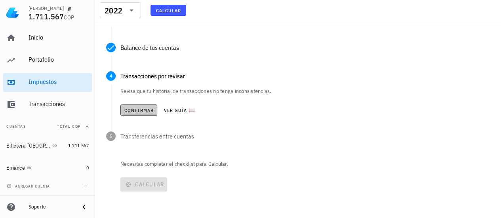
click at [138, 109] on span "Confirmar" at bounding box center [139, 110] width 30 height 6
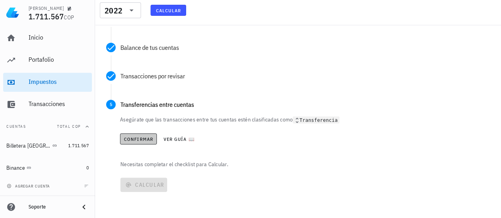
click at [145, 138] on span "Confirmar" at bounding box center [139, 139] width 30 height 6
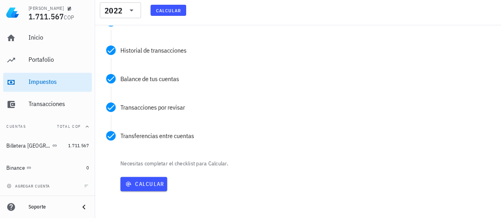
scroll to position [82, 0]
click at [149, 186] on span "Calcular" at bounding box center [144, 184] width 40 height 7
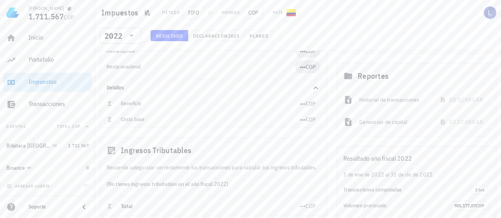
scroll to position [79, 0]
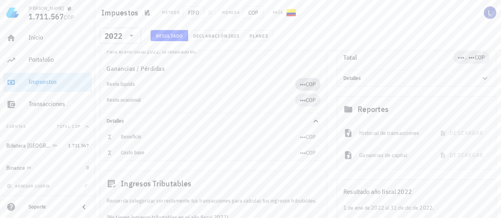
click at [303, 85] on span "•••" at bounding box center [303, 84] width 6 height 7
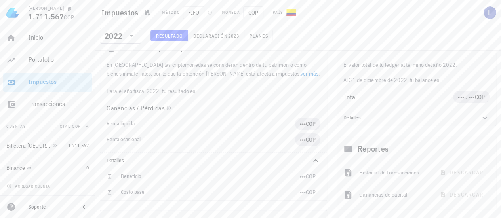
scroll to position [0, 0]
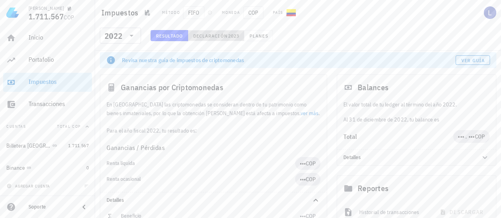
click at [228, 34] on span "2023" at bounding box center [233, 36] width 11 height 6
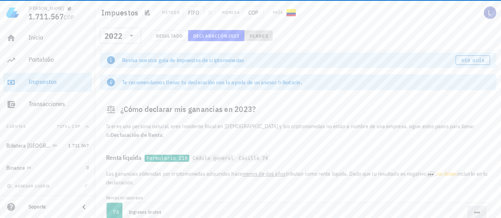
click at [254, 36] on span "Planes" at bounding box center [258, 36] width 19 height 6
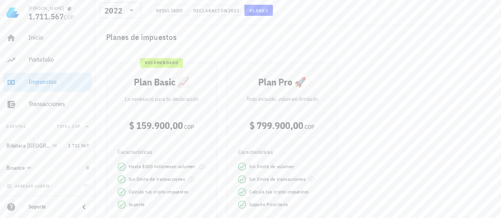
scroll to position [238, 0]
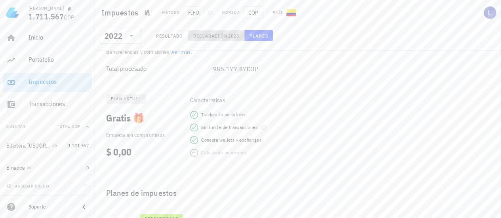
click at [213, 37] on span "Declaración" at bounding box center [210, 36] width 35 height 6
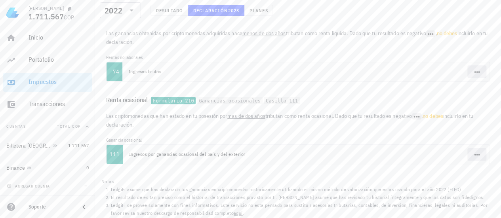
scroll to position [142, 0]
click at [473, 73] on span "•••" at bounding box center [476, 70] width 19 height 13
click at [152, 11] on button "Resultado" at bounding box center [169, 10] width 38 height 11
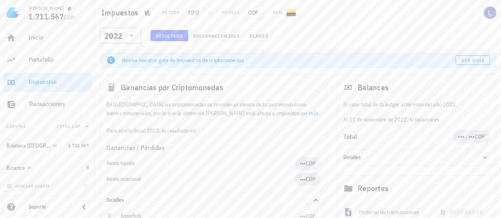
click at [129, 36] on icon at bounding box center [132, 36] width 10 height 10
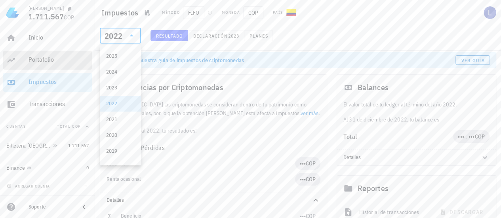
click at [40, 57] on div "Portafolio" at bounding box center [59, 60] width 60 height 8
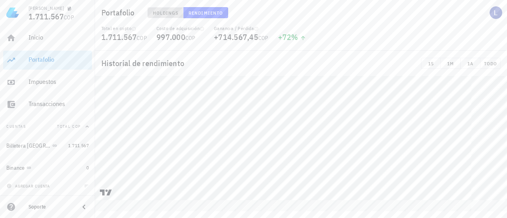
click at [158, 12] on span "Holdings" at bounding box center [165, 13] width 26 height 6
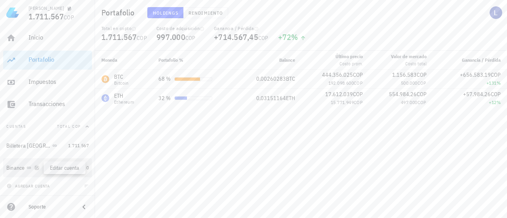
click at [37, 168] on icon "button" at bounding box center [37, 168] width 4 height 4
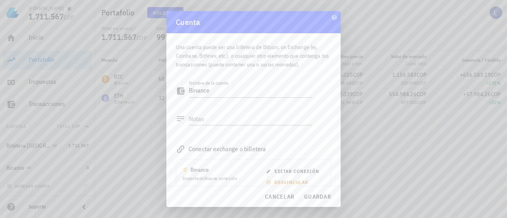
click at [59, 159] on div at bounding box center [253, 109] width 507 height 218
click at [379, 114] on div at bounding box center [253, 109] width 507 height 218
click at [268, 198] on span "cancelar" at bounding box center [280, 196] width 30 height 7
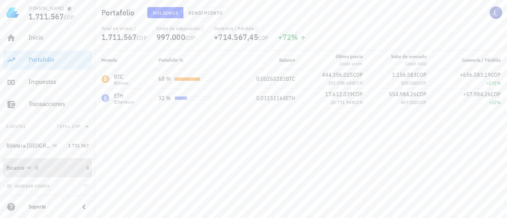
click at [10, 168] on div "Binance" at bounding box center [15, 168] width 19 height 7
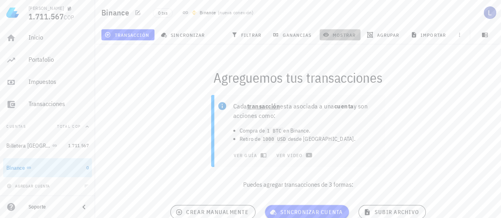
click at [336, 31] on button "mostrar" at bounding box center [340, 34] width 41 height 11
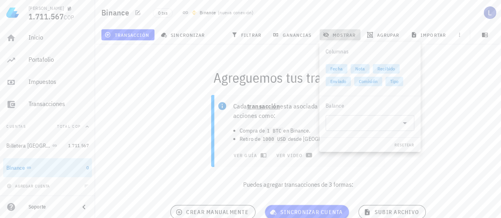
click at [337, 33] on span "mostrar" at bounding box center [339, 35] width 31 height 6
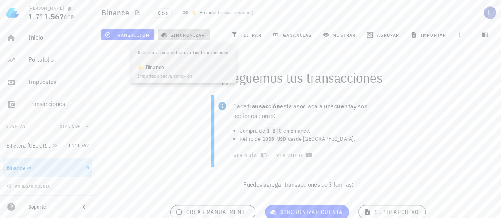
click at [196, 36] on span "sincronizar" at bounding box center [183, 35] width 42 height 6
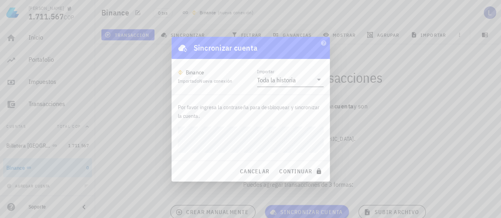
click at [279, 80] on div "Toda la historia" at bounding box center [276, 80] width 39 height 8
click at [272, 74] on div "Toda la historia Intervalo de tiempo" at bounding box center [290, 95] width 67 height 44
click at [232, 84] on div "Binance Importado Nueva conexión" at bounding box center [205, 77] width 55 height 17
click at [289, 173] on span "continuar" at bounding box center [301, 171] width 44 height 7
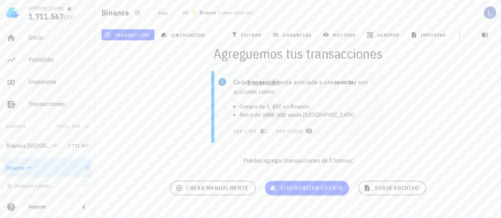
scroll to position [36, 0]
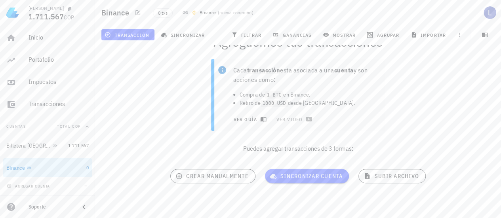
click at [253, 118] on span "ver guía" at bounding box center [249, 119] width 32 height 6
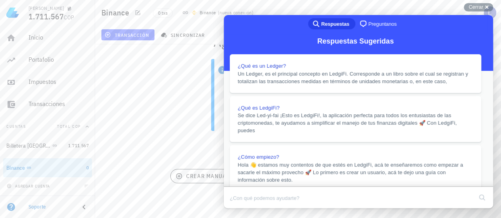
scroll to position [462, 0]
click at [238, 209] on button "Close" at bounding box center [231, 214] width 14 height 10
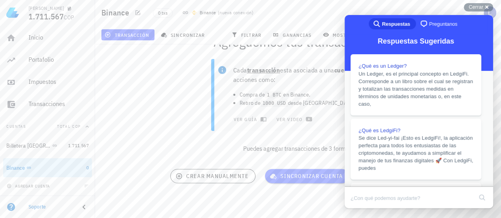
scroll to position [462, 0]
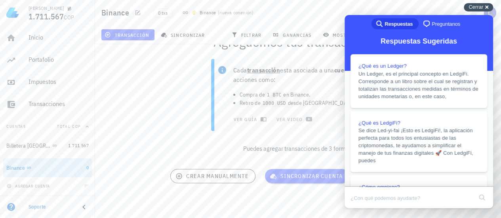
click at [476, 11] on div "Cerrar cross-small" at bounding box center [478, 7] width 29 height 8
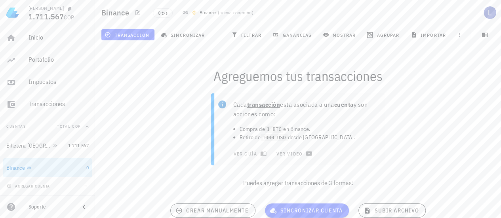
scroll to position [0, 0]
click at [61, 146] on icon "button" at bounding box center [63, 146] width 4 height 4
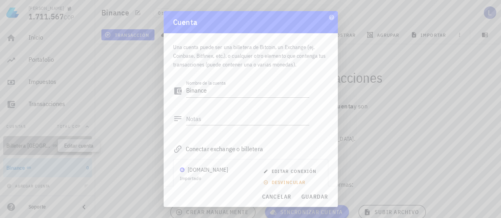
type textarea "Billetera Buda"
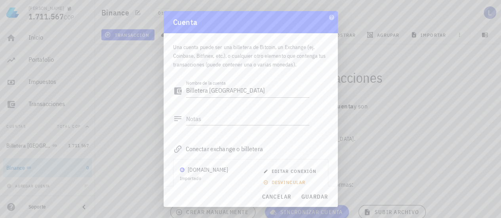
click at [396, 104] on div at bounding box center [250, 109] width 501 height 218
click at [271, 198] on span "cancelar" at bounding box center [276, 196] width 30 height 7
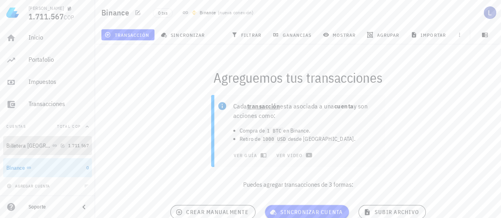
click at [13, 145] on div "Billetera Buda" at bounding box center [28, 146] width 44 height 7
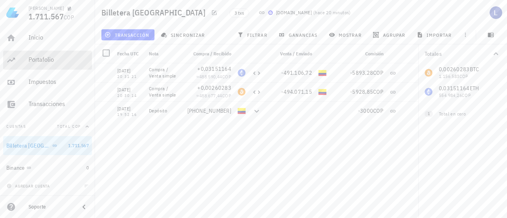
click at [53, 58] on div "Portafolio" at bounding box center [59, 60] width 60 height 8
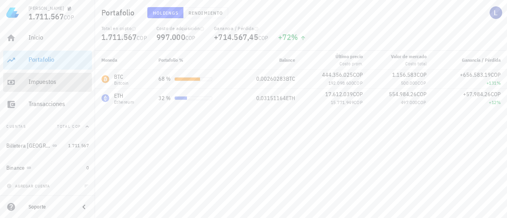
click at [37, 83] on div "Impuestos" at bounding box center [59, 82] width 60 height 8
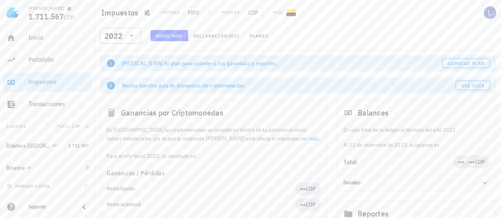
click at [137, 34] on div "​ 2022" at bounding box center [120, 36] width 41 height 16
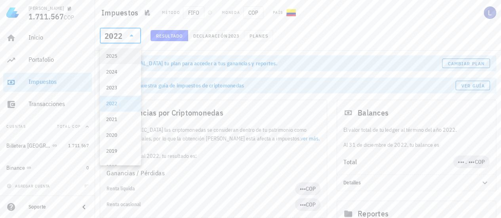
click at [116, 56] on div "2025" at bounding box center [120, 56] width 29 height 6
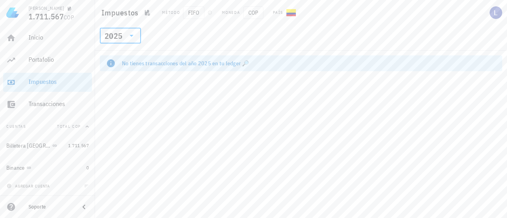
click at [128, 37] on icon at bounding box center [132, 36] width 10 height 10
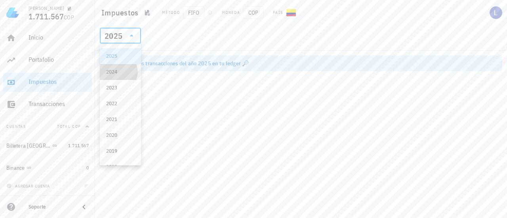
click at [119, 67] on div "2024" at bounding box center [120, 72] width 29 height 13
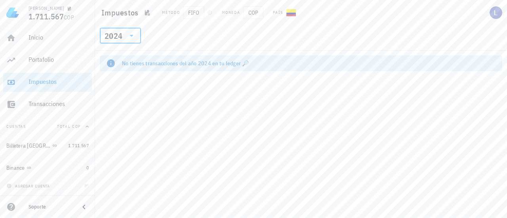
click at [129, 38] on icon at bounding box center [132, 36] width 10 height 10
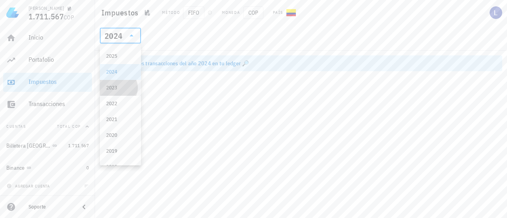
click at [118, 87] on div "2023" at bounding box center [120, 88] width 29 height 6
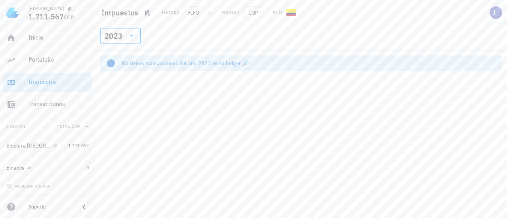
click at [129, 36] on icon at bounding box center [132, 36] width 10 height 10
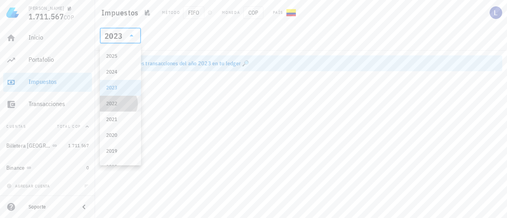
click at [124, 99] on div "2022" at bounding box center [120, 103] width 29 height 13
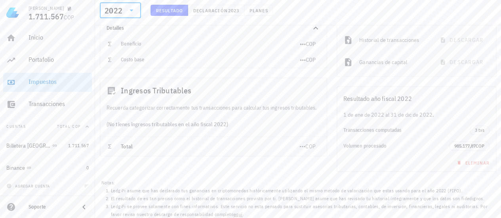
scroll to position [199, 0]
click at [480, 127] on span "3 txs" at bounding box center [480, 128] width 10 height 9
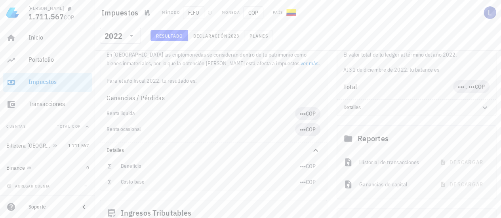
scroll to position [41, 0]
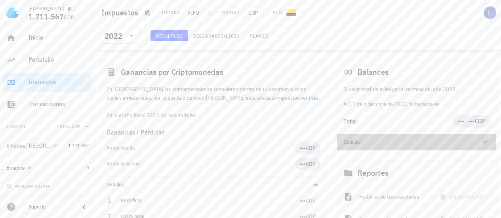
click at [384, 145] on div "Detalles" at bounding box center [416, 142] width 159 height 16
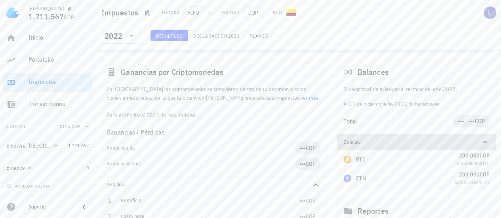
click at [384, 145] on div "Detalles" at bounding box center [416, 142] width 159 height 16
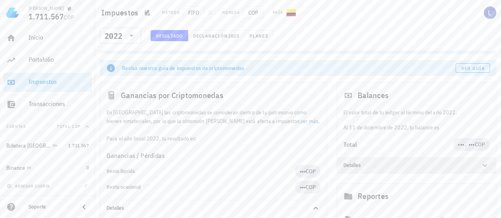
scroll to position [0, 0]
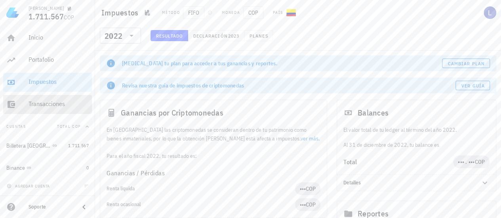
click at [35, 103] on div "Transacciones" at bounding box center [59, 104] width 60 height 8
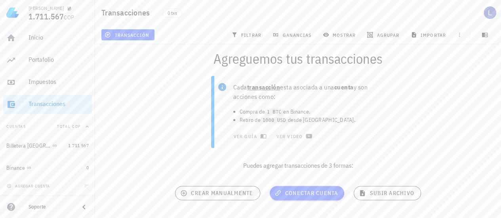
scroll to position [36, 0]
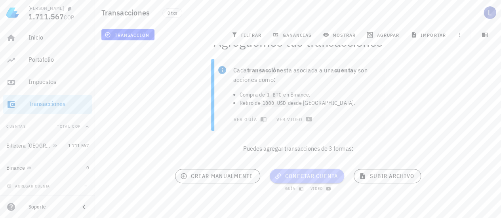
click at [312, 175] on span "conectar cuenta" at bounding box center [307, 176] width 62 height 7
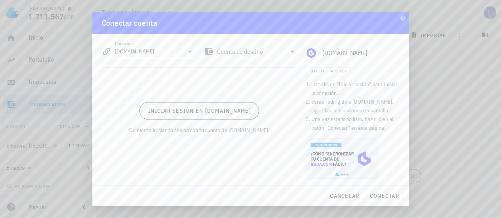
click at [186, 52] on icon at bounding box center [190, 52] width 10 height 10
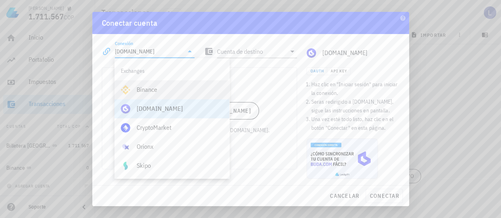
click at [155, 89] on div "Binance" at bounding box center [180, 90] width 86 height 8
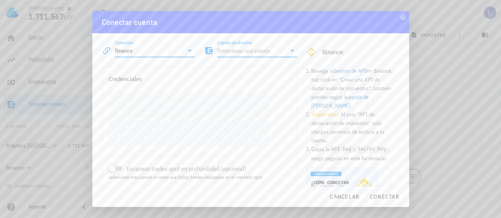
click at [262, 51] on input "Cuenta de destino" at bounding box center [251, 50] width 69 height 13
click at [264, 51] on input "Cuenta de destino" at bounding box center [251, 50] width 69 height 13
click at [274, 36] on div "Cuenta de destino" at bounding box center [250, 47] width 103 height 29
click at [344, 195] on span "cancelar" at bounding box center [344, 196] width 30 height 7
type input "Buda.com"
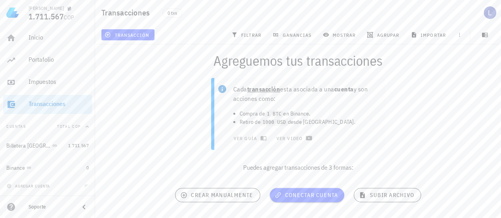
scroll to position [0, 0]
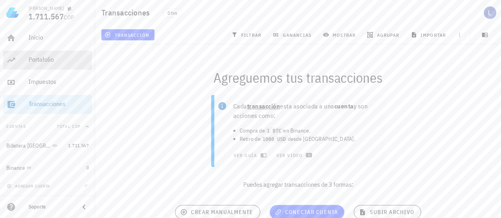
click at [41, 59] on div "Portafolio" at bounding box center [59, 60] width 60 height 8
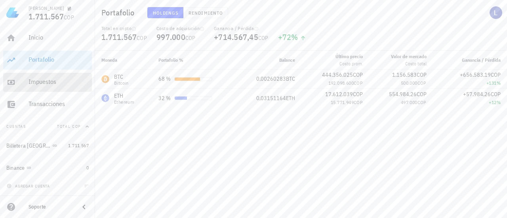
click at [41, 79] on div "Impuestos" at bounding box center [59, 82] width 60 height 8
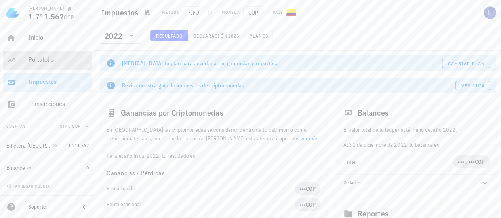
click at [36, 57] on div "Portafolio" at bounding box center [59, 60] width 60 height 8
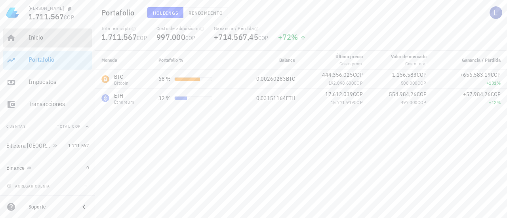
click at [34, 39] on div "Inicio" at bounding box center [59, 38] width 60 height 8
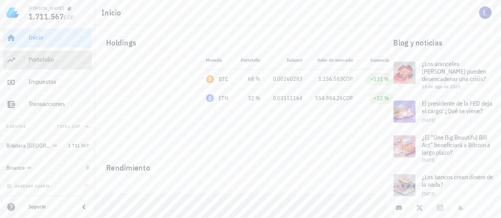
click at [30, 58] on div "Portafolio" at bounding box center [59, 60] width 60 height 8
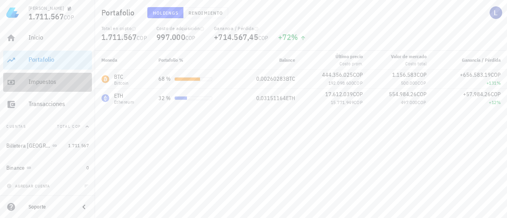
click at [48, 81] on div "Impuestos" at bounding box center [59, 82] width 60 height 8
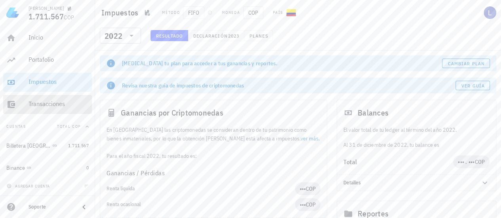
click at [58, 102] on div "Transacciones" at bounding box center [59, 104] width 60 height 8
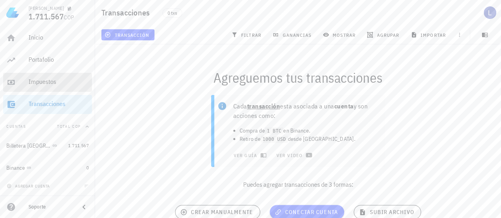
click at [53, 80] on div "Impuestos" at bounding box center [59, 82] width 60 height 8
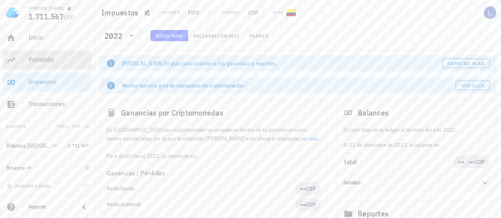
click at [52, 58] on div "Portafolio" at bounding box center [59, 60] width 60 height 8
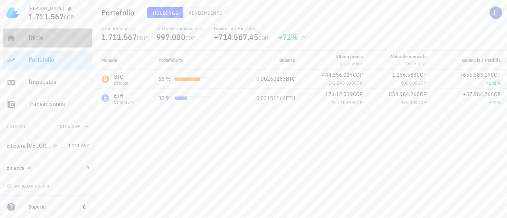
click at [38, 36] on div "Inicio" at bounding box center [59, 38] width 60 height 8
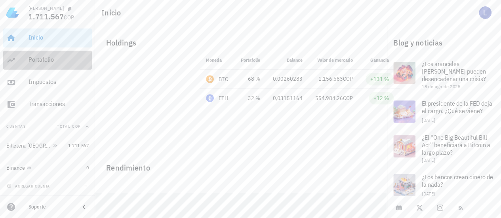
click at [51, 59] on div "Portafolio" at bounding box center [59, 60] width 60 height 8
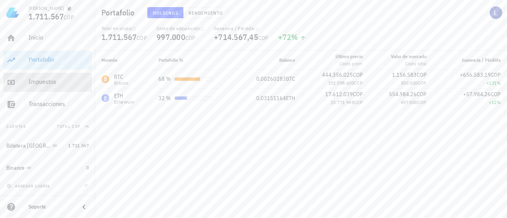
click at [54, 80] on div "Impuestos" at bounding box center [59, 82] width 60 height 8
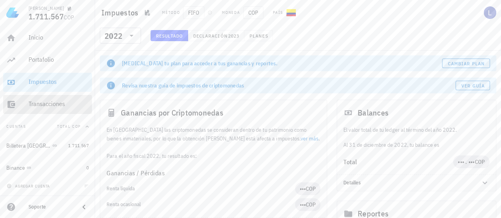
click at [63, 101] on div "Transacciones" at bounding box center [59, 104] width 60 height 8
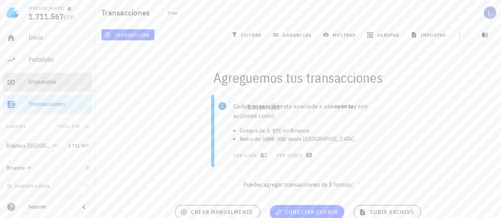
click at [54, 82] on div "Impuestos" at bounding box center [59, 82] width 60 height 8
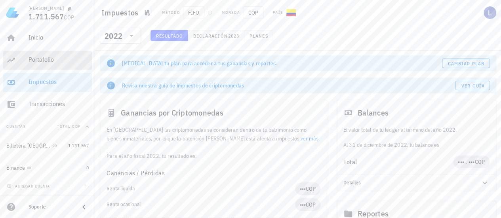
click at [52, 59] on div "Portafolio" at bounding box center [59, 60] width 60 height 8
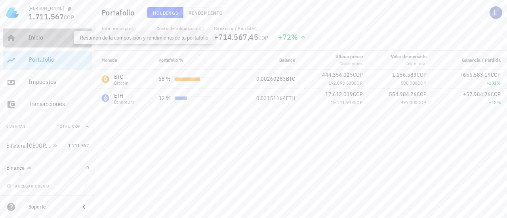
click at [46, 40] on div "Inicio" at bounding box center [59, 38] width 60 height 8
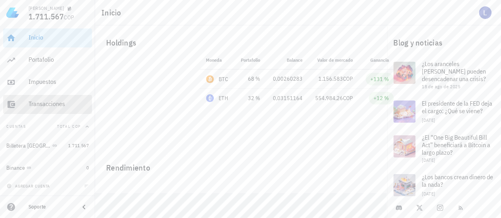
click at [58, 103] on div "Transacciones" at bounding box center [59, 104] width 60 height 8
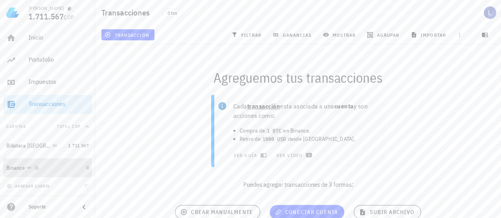
click at [17, 166] on div "Binance" at bounding box center [15, 168] width 19 height 7
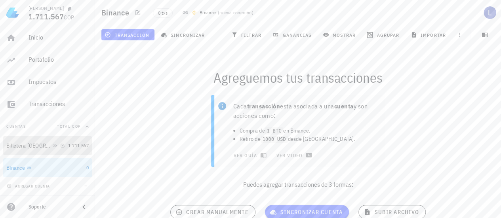
click at [31, 143] on div "Billetera Buda" at bounding box center [28, 146] width 44 height 7
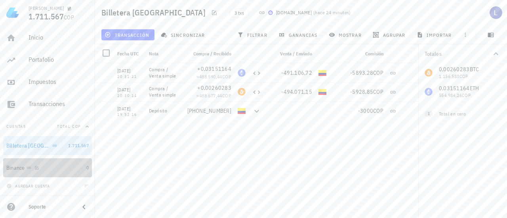
click at [20, 167] on div "Binance" at bounding box center [15, 168] width 19 height 7
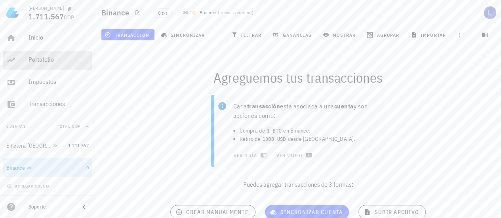
click at [35, 58] on div "Portafolio" at bounding box center [59, 60] width 60 height 8
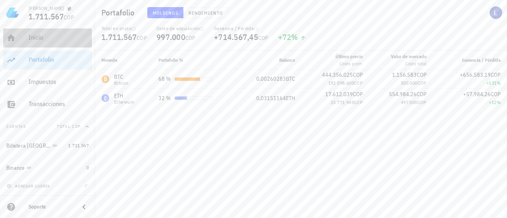
click at [32, 43] on div "Inicio" at bounding box center [59, 38] width 60 height 18
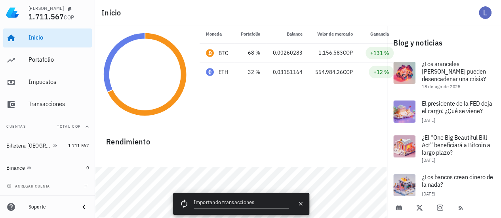
scroll to position [48, 0]
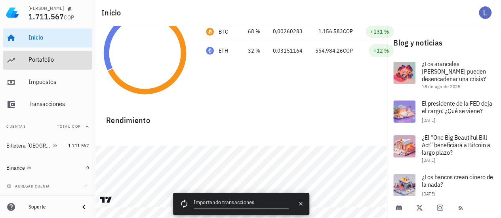
click at [38, 61] on div "Portafolio" at bounding box center [59, 60] width 60 height 8
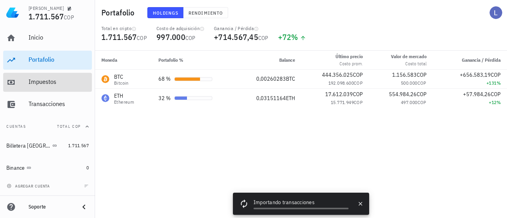
click at [44, 82] on div "Impuestos" at bounding box center [59, 82] width 60 height 8
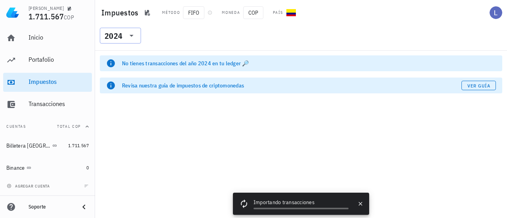
click at [124, 35] on input "text" at bounding box center [124, 35] width 1 height 13
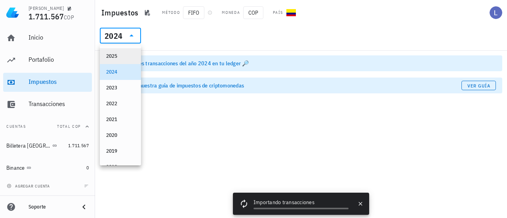
click at [118, 60] on div "2025" at bounding box center [120, 56] width 29 height 13
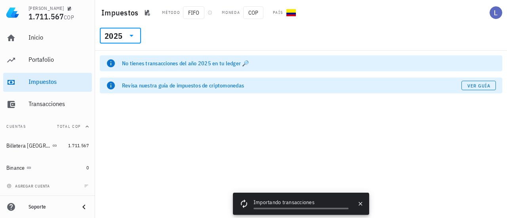
click at [130, 32] on icon at bounding box center [132, 36] width 10 height 10
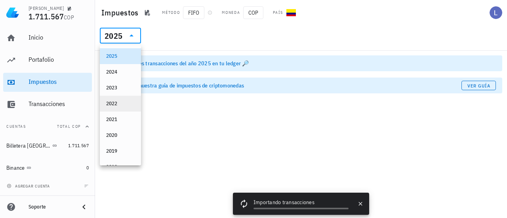
click at [114, 103] on div "2022" at bounding box center [120, 104] width 29 height 6
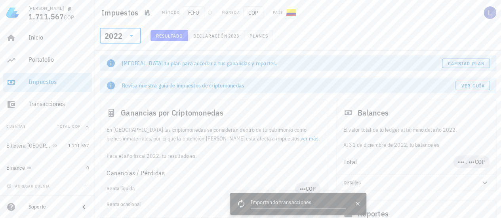
scroll to position [40, 0]
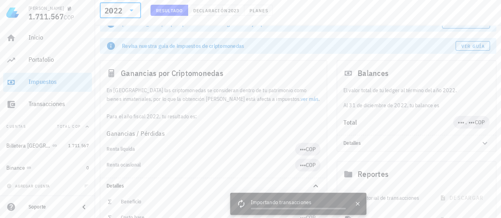
click at [300, 101] on link "ver más" at bounding box center [309, 98] width 18 height 7
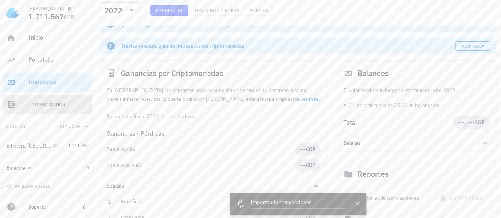
click at [58, 111] on div "Transacciones" at bounding box center [59, 104] width 60 height 18
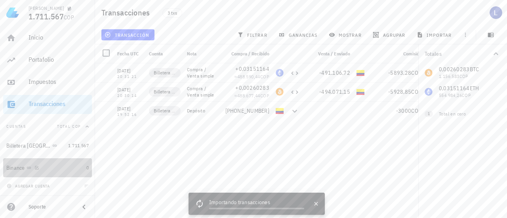
click at [20, 166] on div "Binance" at bounding box center [15, 168] width 19 height 7
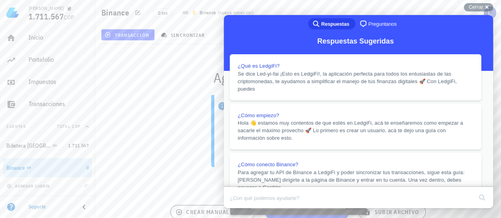
scroll to position [158, 0]
click at [238, 209] on button "Close" at bounding box center [231, 214] width 14 height 10
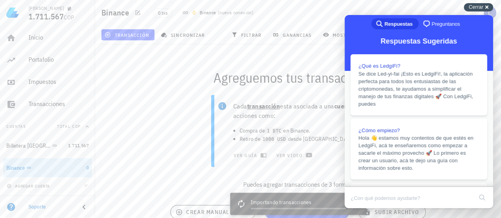
click at [480, 8] on span "Cerrar" at bounding box center [475, 7] width 15 height 6
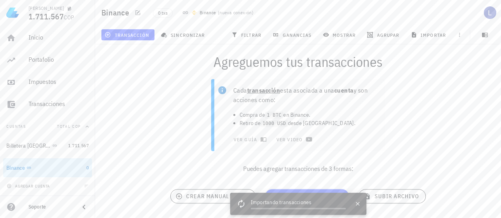
scroll to position [0, 0]
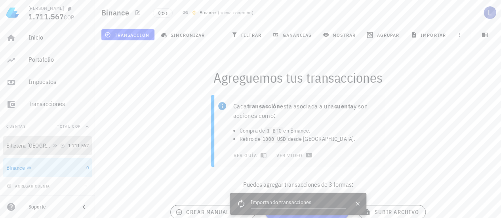
click at [18, 148] on div "Billetera Buda" at bounding box center [28, 146] width 44 height 7
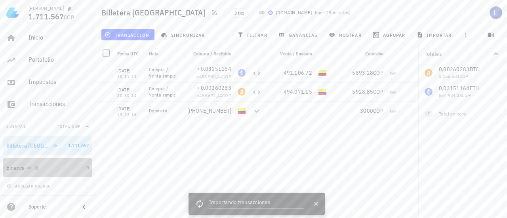
click at [20, 167] on div "Binance" at bounding box center [15, 168] width 19 height 7
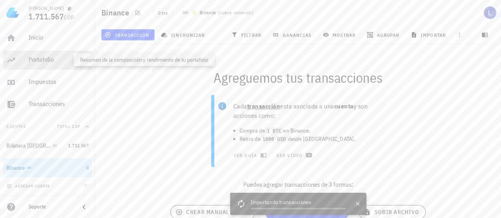
click at [40, 59] on div "Portafolio" at bounding box center [59, 60] width 60 height 8
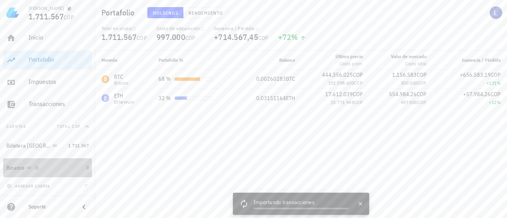
click at [14, 167] on div "Binance" at bounding box center [15, 168] width 19 height 7
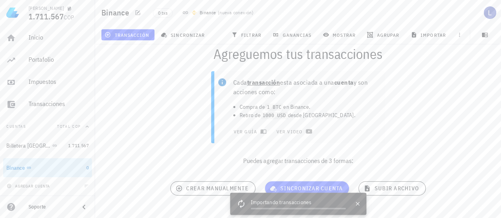
scroll to position [36, 0]
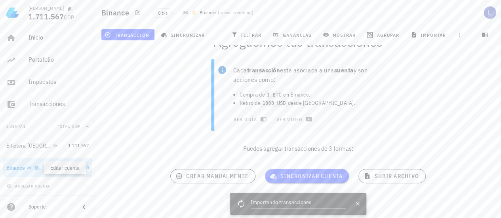
click at [39, 168] on icon "button" at bounding box center [36, 168] width 5 height 5
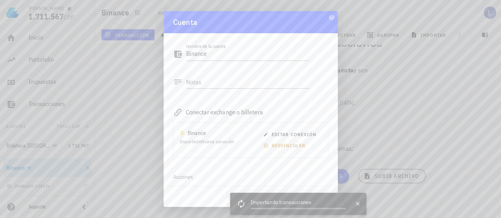
scroll to position [55, 0]
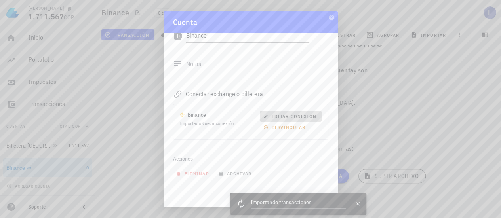
click at [297, 115] on span "editar conexión" at bounding box center [290, 116] width 51 height 6
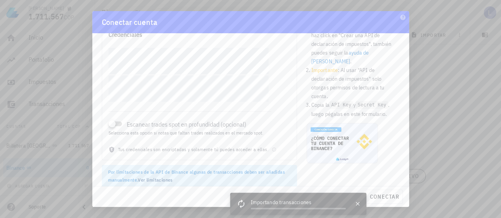
scroll to position [49, 0]
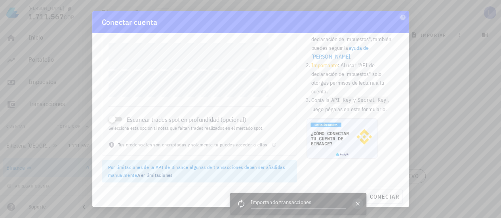
click at [357, 202] on icon "button" at bounding box center [357, 204] width 6 height 6
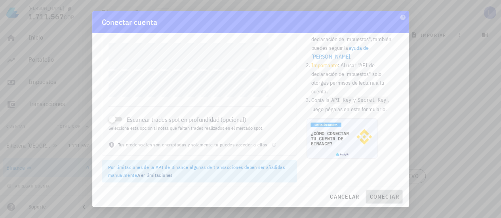
click at [381, 198] on span "conectar" at bounding box center [384, 196] width 30 height 7
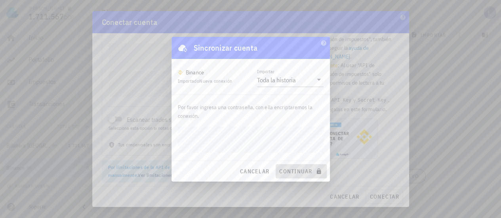
click at [295, 175] on span "continuar" at bounding box center [301, 171] width 44 height 7
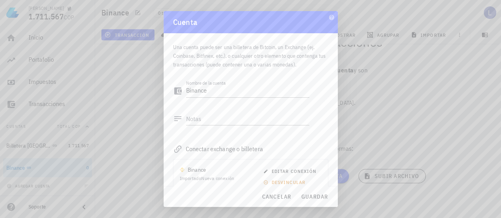
scroll to position [55, 0]
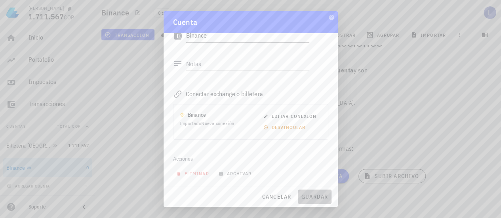
click at [316, 195] on span "guardar" at bounding box center [314, 196] width 27 height 7
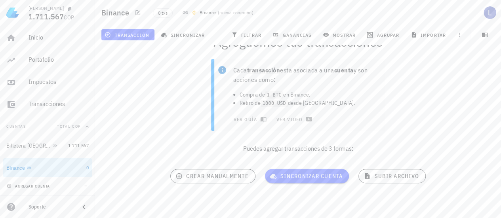
click at [51, 185] on button "agregar cuenta" at bounding box center [29, 186] width 49 height 8
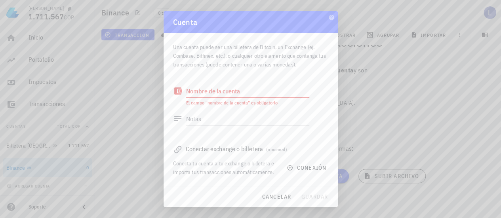
click at [215, 148] on div "Conectar exchange o billetera (opcional)" at bounding box center [250, 148] width 155 height 11
click at [283, 166] on button "conexión" at bounding box center [307, 168] width 51 height 14
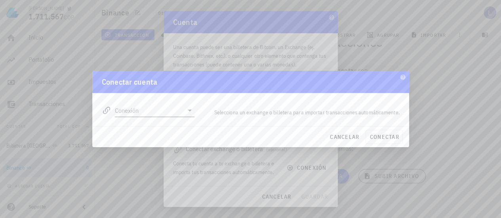
click at [181, 109] on input "Conexión" at bounding box center [149, 110] width 69 height 13
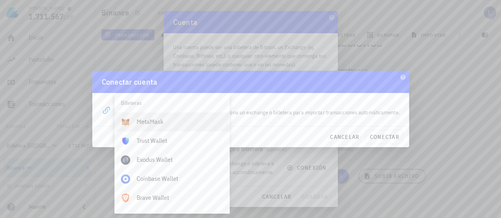
scroll to position [556, 0]
click at [292, 91] on div "Conectar cuenta" at bounding box center [250, 82] width 317 height 22
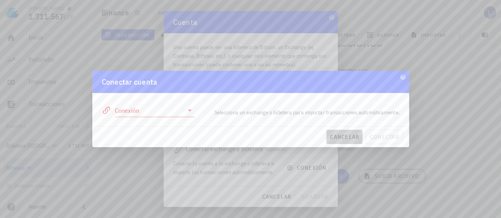
click at [352, 139] on span "cancelar" at bounding box center [344, 136] width 30 height 7
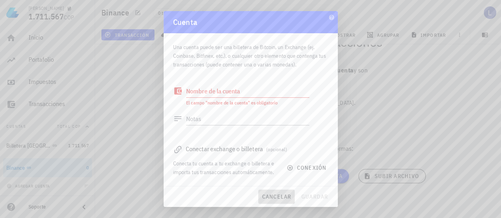
click at [280, 191] on button "cancelar" at bounding box center [276, 197] width 36 height 14
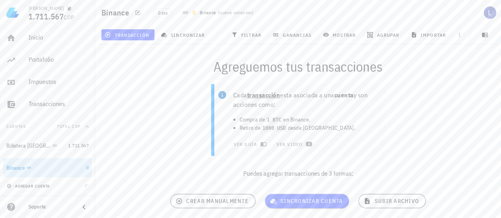
scroll to position [0, 0]
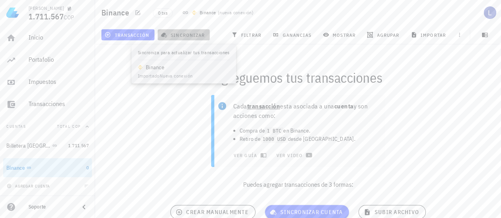
click at [190, 34] on span "sincronizar" at bounding box center [183, 35] width 42 height 6
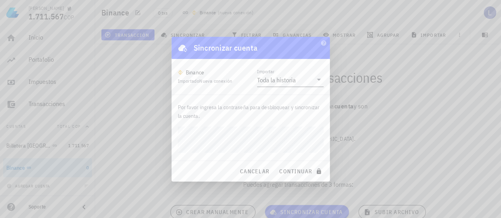
click at [283, 75] on div "Toda la historia" at bounding box center [284, 79] width 55 height 13
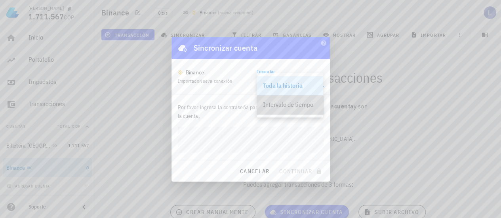
click at [285, 108] on div "Intervalo de tiempo" at bounding box center [290, 105] width 54 height 8
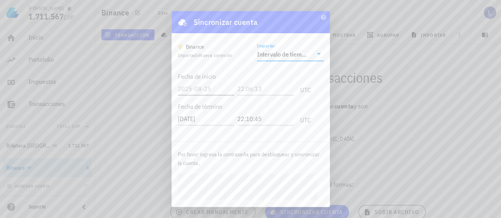
click at [201, 88] on input "text" at bounding box center [206, 88] width 57 height 13
click at [268, 92] on input "text" at bounding box center [266, 88] width 55 height 13
click at [208, 89] on input "text" at bounding box center [205, 88] width 55 height 13
click at [294, 53] on div "Intervalo de tiempo" at bounding box center [282, 54] width 50 height 8
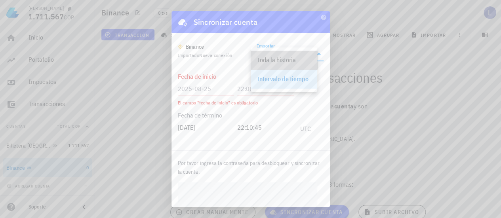
click at [272, 63] on div "Toda la historia" at bounding box center [284, 60] width 54 height 8
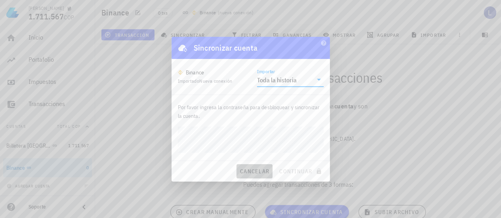
click at [256, 170] on span "cancelar" at bounding box center [255, 171] width 30 height 7
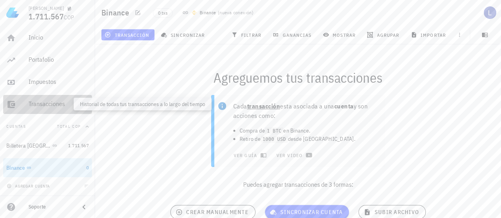
click at [47, 103] on div "Transacciones" at bounding box center [59, 104] width 60 height 8
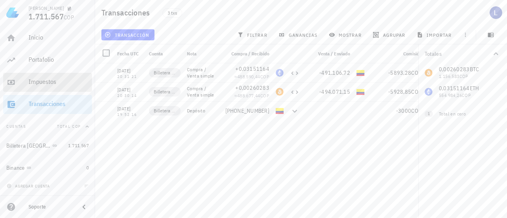
click at [48, 85] on div "Impuestos" at bounding box center [59, 82] width 60 height 8
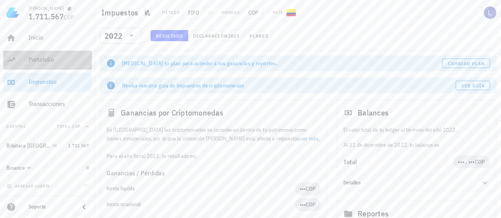
click at [42, 62] on div "Portafolio" at bounding box center [59, 60] width 60 height 8
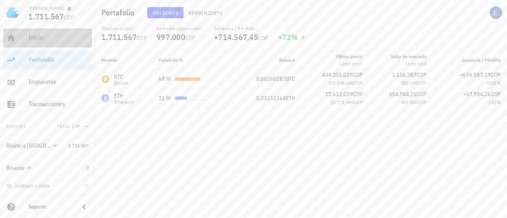
click at [41, 37] on div "Inicio" at bounding box center [59, 38] width 60 height 8
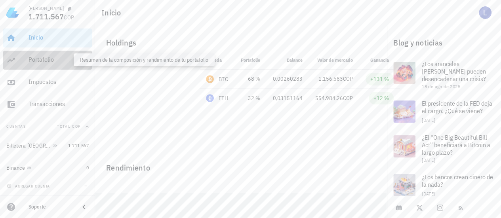
click at [48, 57] on div "Portafolio" at bounding box center [59, 60] width 60 height 8
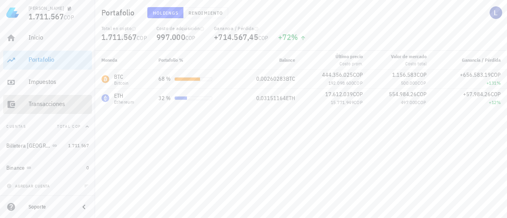
click at [44, 107] on div "Transacciones" at bounding box center [59, 104] width 60 height 8
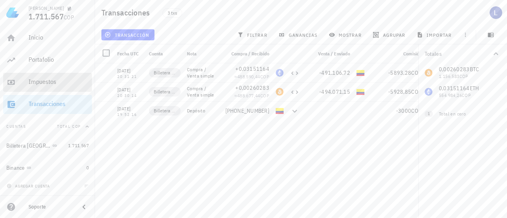
click at [42, 80] on div "Impuestos" at bounding box center [59, 82] width 60 height 8
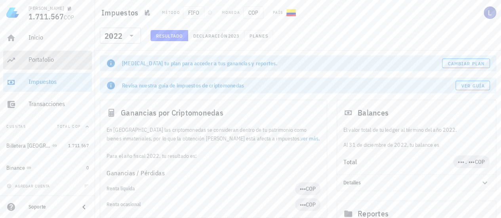
click at [34, 60] on div "Portafolio" at bounding box center [59, 60] width 60 height 8
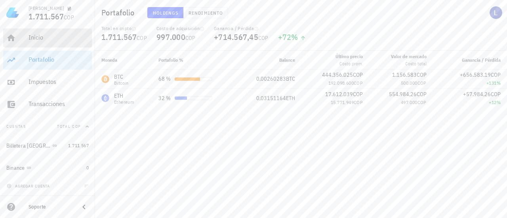
click at [35, 38] on div "Inicio" at bounding box center [59, 38] width 60 height 8
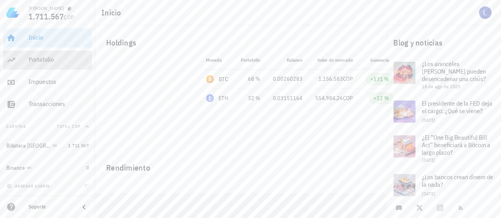
click at [34, 60] on div "Portafolio" at bounding box center [59, 60] width 60 height 8
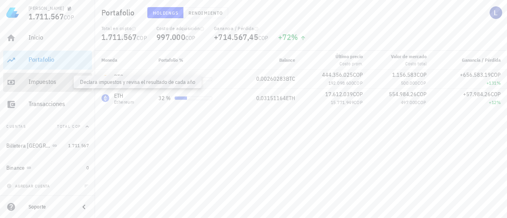
click at [49, 84] on div "Impuestos" at bounding box center [59, 82] width 60 height 8
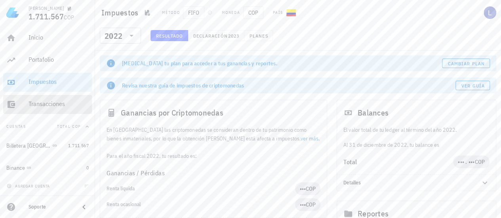
click at [56, 101] on div "Transacciones" at bounding box center [59, 104] width 60 height 8
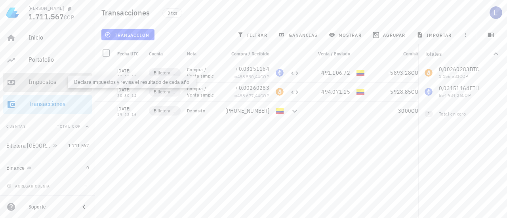
click at [51, 85] on div "Impuestos" at bounding box center [59, 82] width 60 height 8
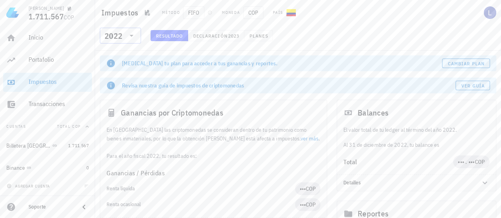
click at [132, 34] on icon at bounding box center [132, 36] width 10 height 10
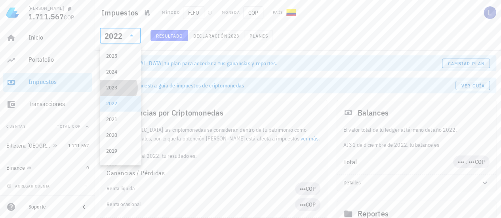
click at [121, 85] on div "2023" at bounding box center [120, 88] width 29 height 6
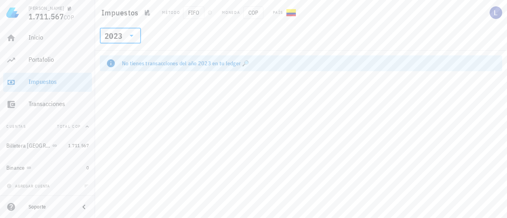
click at [120, 29] on div "2023" at bounding box center [115, 36] width 21 height 16
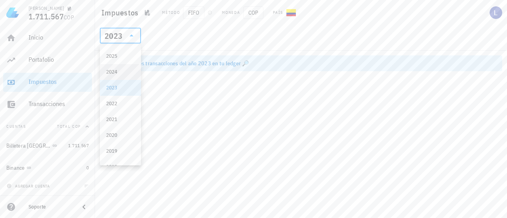
click at [124, 70] on div "2024" at bounding box center [120, 72] width 29 height 6
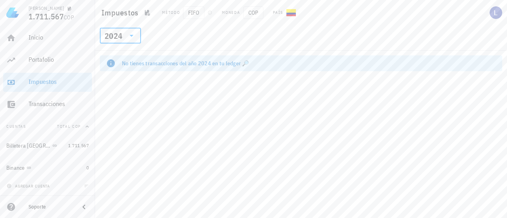
click at [116, 41] on div "2024" at bounding box center [115, 36] width 21 height 16
click at [118, 53] on div "2025" at bounding box center [120, 56] width 29 height 6
click at [144, 12] on icon "button" at bounding box center [147, 13] width 6 height 6
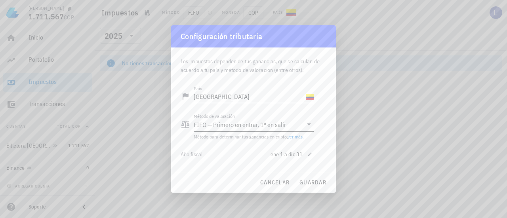
click at [289, 125] on div "FIFO — Primero en entrar, 1º en salir" at bounding box center [248, 124] width 109 height 13
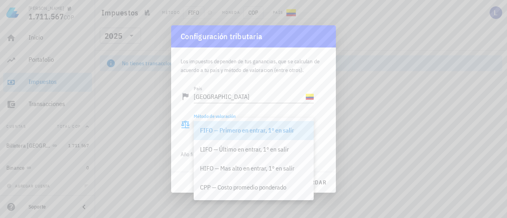
click at [392, 122] on div at bounding box center [253, 109] width 507 height 218
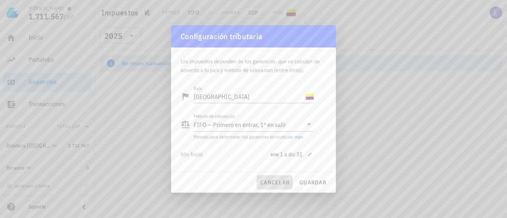
click at [276, 185] on span "cancelar" at bounding box center [275, 182] width 30 height 7
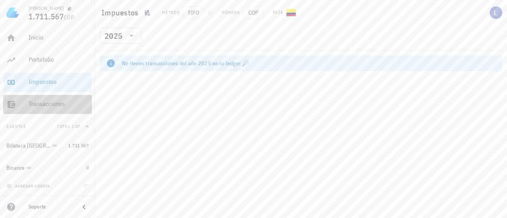
click at [60, 102] on div "Transacciones" at bounding box center [59, 104] width 60 height 8
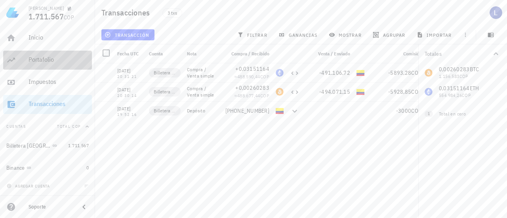
click at [51, 54] on div "Portafolio" at bounding box center [59, 60] width 60 height 18
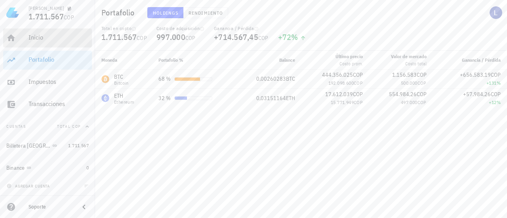
click at [48, 39] on div "Inicio" at bounding box center [59, 38] width 60 height 8
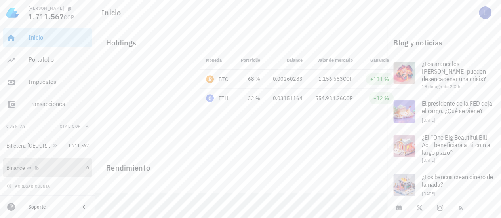
click at [14, 167] on div "Binance" at bounding box center [15, 168] width 19 height 7
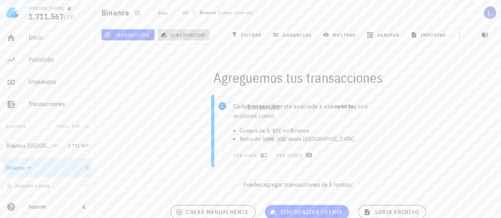
click at [181, 30] on button "sincronizar" at bounding box center [184, 34] width 52 height 11
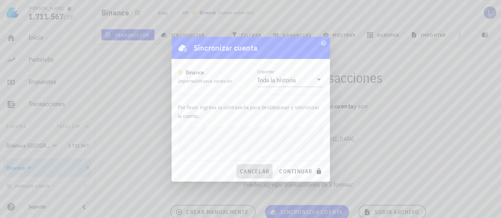
click at [253, 173] on span "cancelar" at bounding box center [255, 171] width 30 height 7
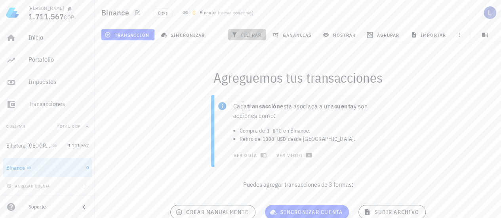
click at [257, 34] on span "filtrar" at bounding box center [247, 35] width 29 height 6
click at [238, 34] on span "filtrar" at bounding box center [247, 35] width 29 height 6
click at [294, 34] on span "ganancias" at bounding box center [292, 35] width 37 height 6
click at [337, 33] on span "mostrar" at bounding box center [339, 35] width 31 height 6
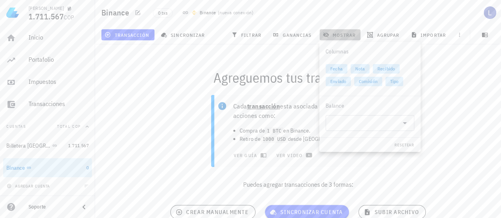
click at [337, 33] on span "mostrar" at bounding box center [339, 35] width 31 height 6
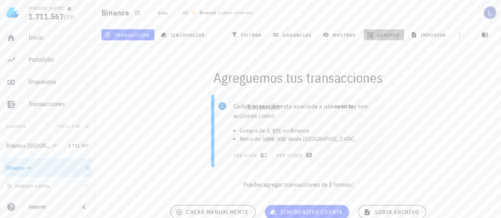
click at [393, 34] on span "agrupar" at bounding box center [383, 35] width 31 height 6
click at [455, 36] on span "button" at bounding box center [459, 35] width 11 height 6
click at [457, 113] on div "Cada transacción esta asociada a una cuenta y son acciones como: Compra de 1 BT…" at bounding box center [297, 145] width 415 height 110
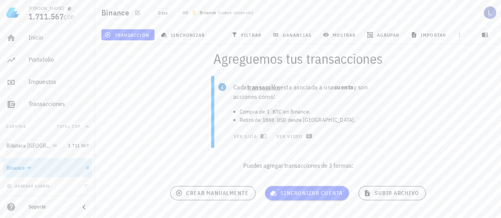
scroll to position [36, 0]
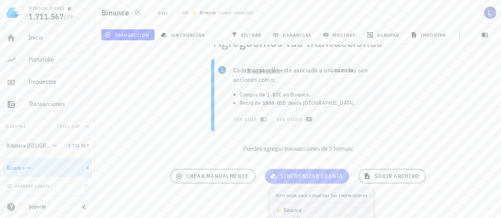
click at [288, 171] on button "sincronizar cuenta" at bounding box center [307, 176] width 84 height 14
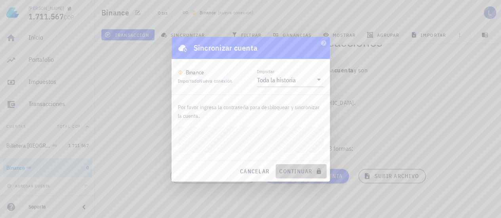
click at [297, 172] on span "continuar" at bounding box center [301, 171] width 44 height 7
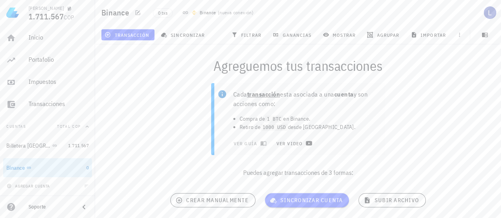
scroll to position [0, 0]
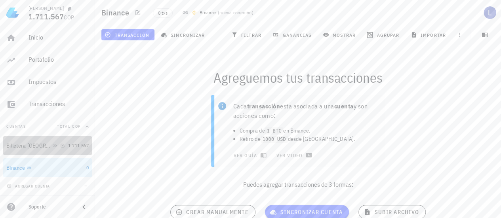
click at [15, 144] on div "Billetera Buda" at bounding box center [28, 146] width 44 height 7
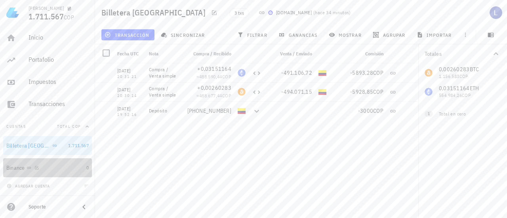
click at [17, 168] on div "Binance" at bounding box center [15, 168] width 19 height 7
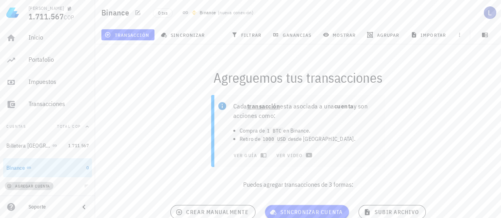
click at [32, 186] on span "agregar cuenta" at bounding box center [29, 186] width 42 height 5
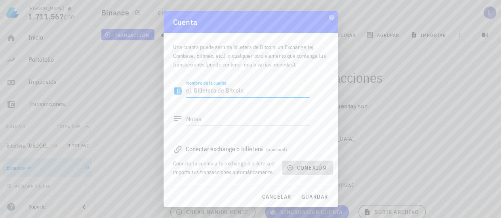
click at [306, 165] on span "conexión" at bounding box center [307, 167] width 38 height 7
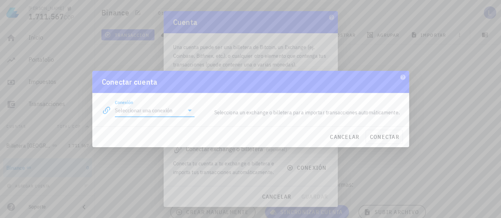
click at [178, 109] on input "Conexión" at bounding box center [149, 110] width 69 height 13
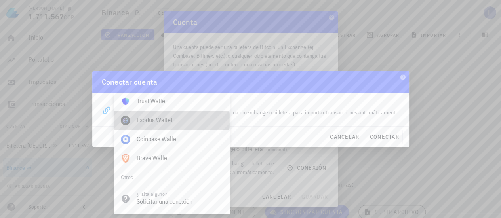
click at [212, 127] on div "Exodus Wallet" at bounding box center [180, 120] width 86 height 17
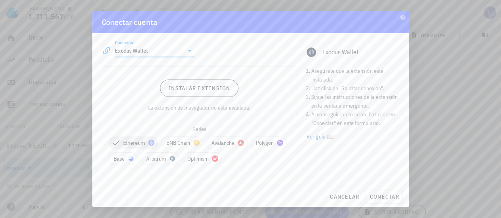
click at [188, 53] on icon at bounding box center [190, 51] width 10 height 10
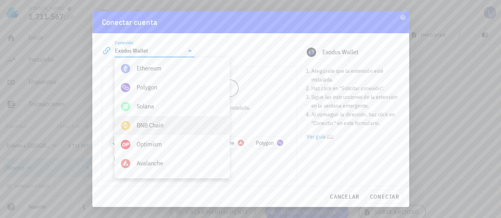
scroll to position [318, 0]
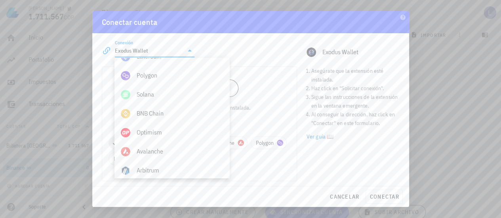
click at [146, 96] on div "Solana" at bounding box center [180, 95] width 86 height 8
type input "Solana"
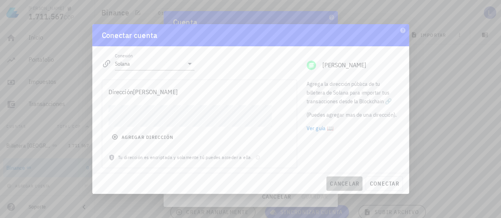
click at [351, 180] on span "cancelar" at bounding box center [344, 183] width 30 height 7
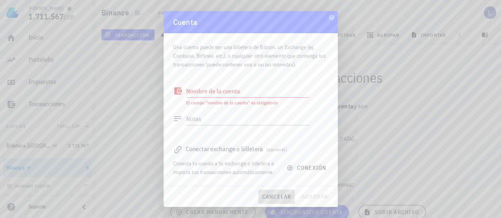
click at [275, 192] on button "cancelar" at bounding box center [276, 197] width 36 height 14
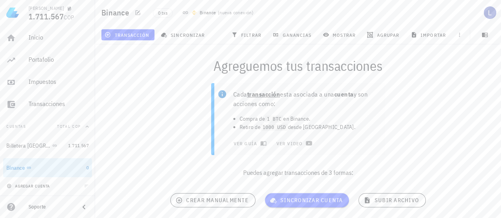
scroll to position [0, 0]
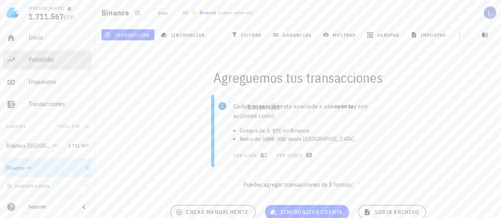
click at [53, 54] on div "Portafolio" at bounding box center [59, 60] width 60 height 18
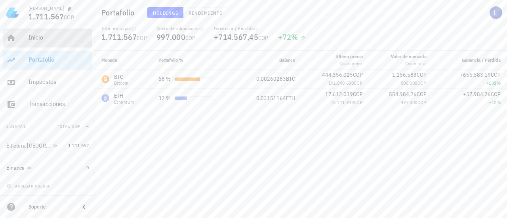
click at [43, 39] on div "Inicio" at bounding box center [59, 38] width 60 height 8
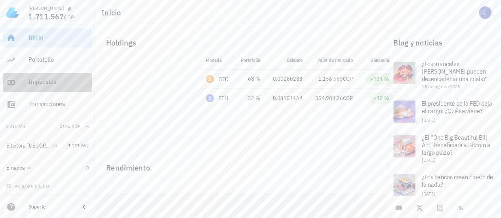
click at [52, 86] on div "Impuestos" at bounding box center [59, 82] width 60 height 18
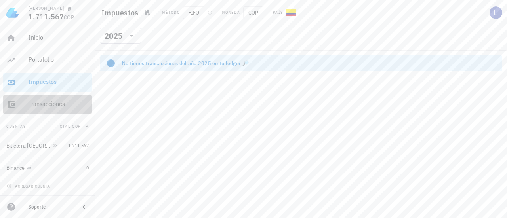
click at [62, 107] on div "Transacciones" at bounding box center [59, 104] width 60 height 8
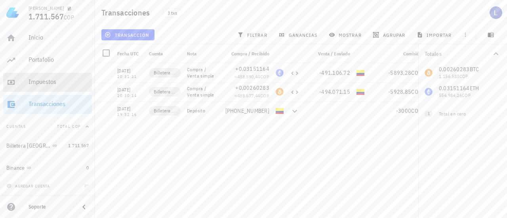
click at [56, 83] on div "Impuestos" at bounding box center [59, 82] width 60 height 8
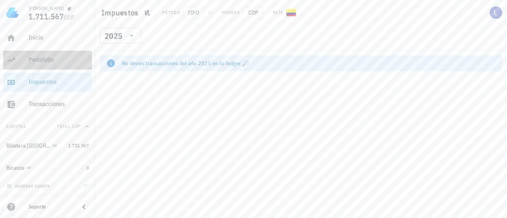
click at [44, 65] on div "Portafolio" at bounding box center [59, 60] width 60 height 18
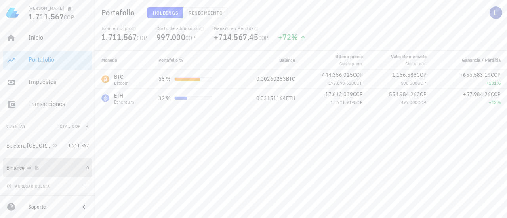
click at [16, 166] on div "Binance" at bounding box center [15, 168] width 19 height 7
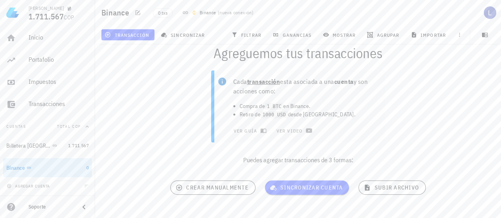
scroll to position [36, 0]
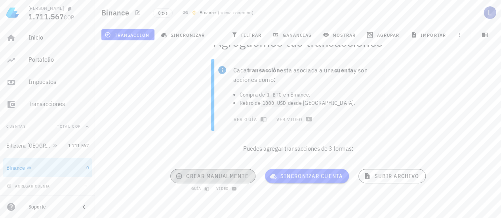
click at [211, 174] on span "crear manualmente" at bounding box center [212, 176] width 71 height 7
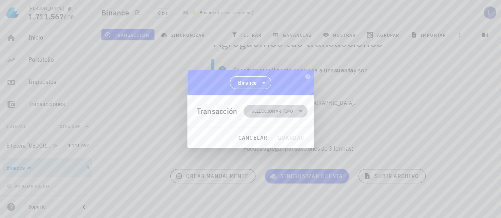
click at [259, 108] on span "Seleccionar tipo" at bounding box center [272, 111] width 42 height 8
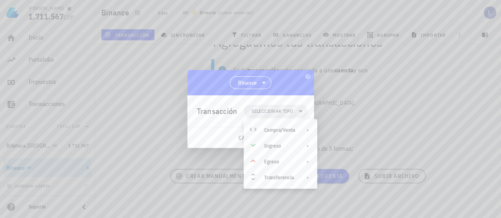
click at [349, 98] on div at bounding box center [250, 109] width 501 height 218
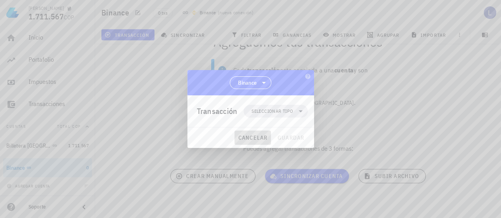
click at [255, 137] on span "cancelar" at bounding box center [253, 137] width 30 height 7
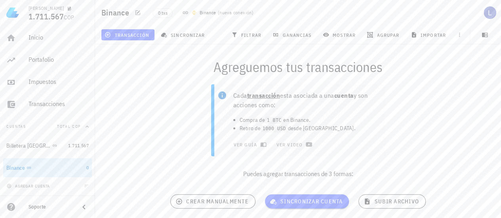
scroll to position [0, 0]
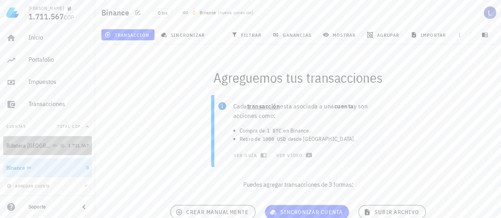
click at [16, 144] on div "Billetera Buda" at bounding box center [28, 146] width 44 height 7
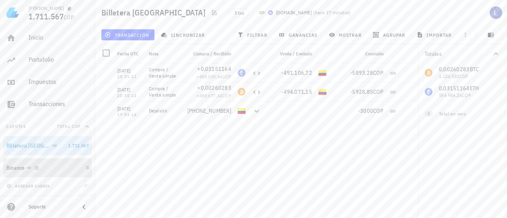
click at [11, 167] on div "Binance" at bounding box center [15, 168] width 19 height 7
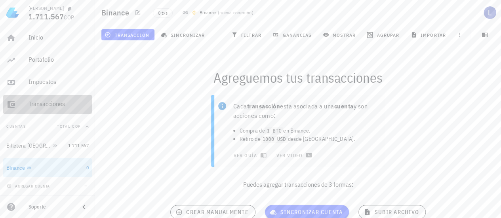
click at [47, 108] on div "Transacciones" at bounding box center [59, 104] width 60 height 18
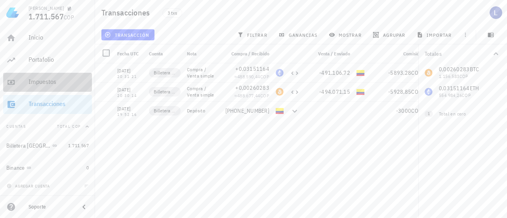
click at [45, 82] on div "Impuestos" at bounding box center [59, 82] width 60 height 8
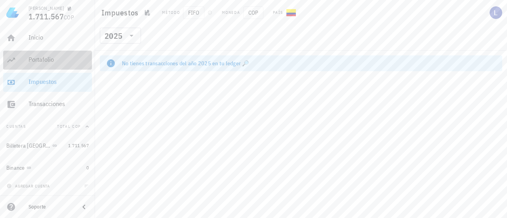
click at [46, 63] on div "Portafolio" at bounding box center [59, 60] width 60 height 8
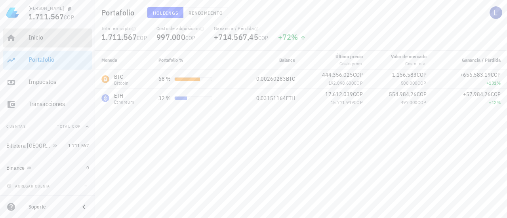
click at [44, 37] on div "Inicio" at bounding box center [59, 38] width 60 height 8
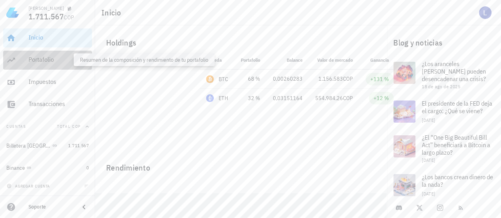
click at [51, 58] on div "Portafolio" at bounding box center [59, 60] width 60 height 8
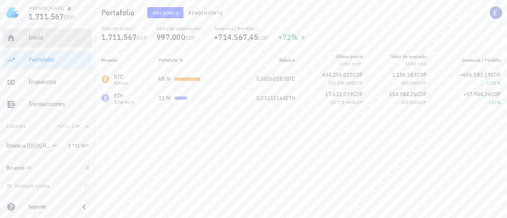
click at [49, 38] on div "Inicio" at bounding box center [59, 38] width 60 height 8
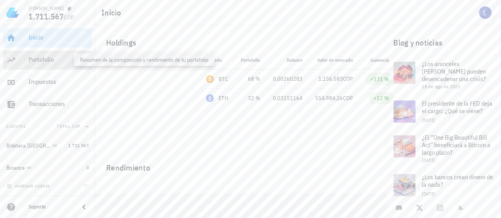
click at [46, 58] on div "Portafolio" at bounding box center [59, 60] width 60 height 8
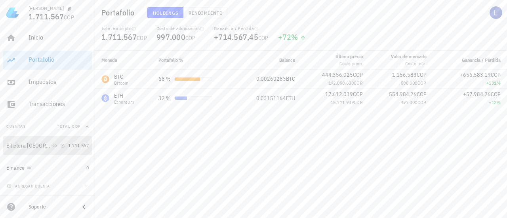
click at [21, 145] on div "Billetera Buda" at bounding box center [28, 146] width 44 height 7
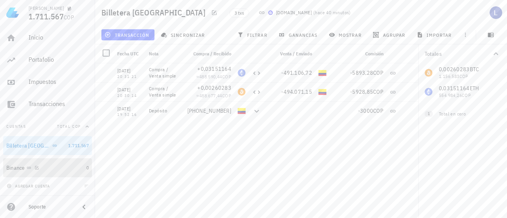
click at [14, 172] on div "Binance" at bounding box center [44, 168] width 77 height 17
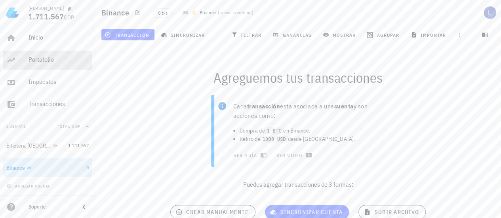
click at [41, 57] on div "Portafolio" at bounding box center [59, 60] width 60 height 8
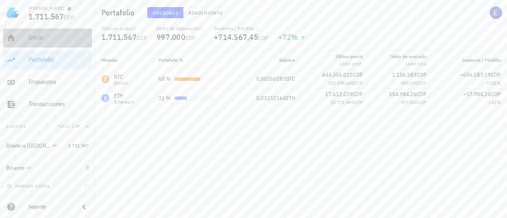
click at [51, 38] on div "Inicio" at bounding box center [59, 38] width 60 height 8
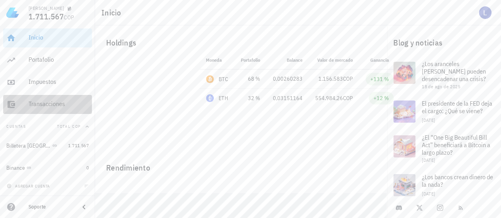
click at [57, 102] on div "Transacciones" at bounding box center [59, 104] width 60 height 8
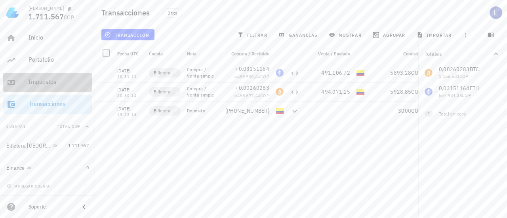
click at [22, 86] on link "Impuestos" at bounding box center [47, 82] width 89 height 19
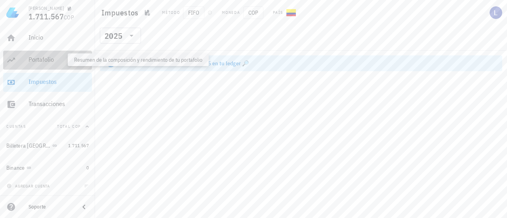
click at [33, 57] on div "Portafolio" at bounding box center [59, 60] width 60 height 8
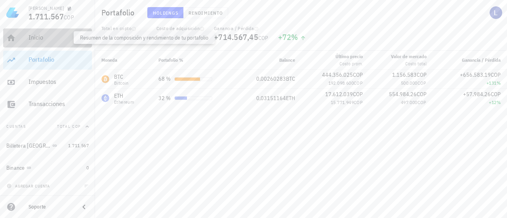
click at [34, 39] on div "Inicio" at bounding box center [59, 38] width 60 height 8
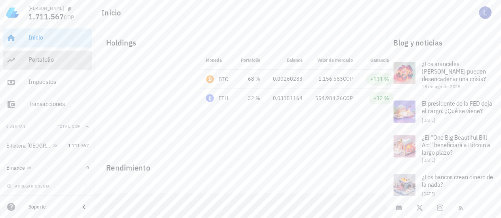
click at [30, 57] on div "Portafolio" at bounding box center [59, 60] width 60 height 8
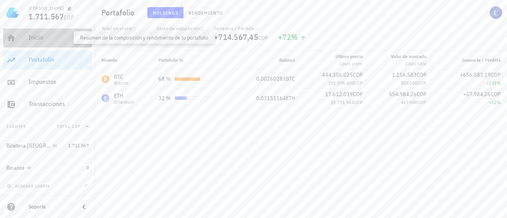
click at [31, 34] on div "Inicio" at bounding box center [59, 38] width 60 height 8
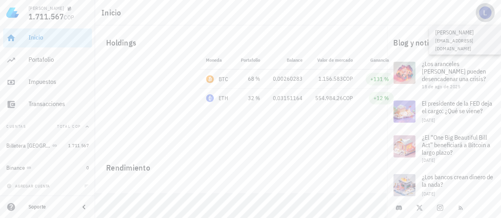
click at [488, 10] on div "avatar" at bounding box center [485, 12] width 13 height 13
